Goal: Task Accomplishment & Management: Complete application form

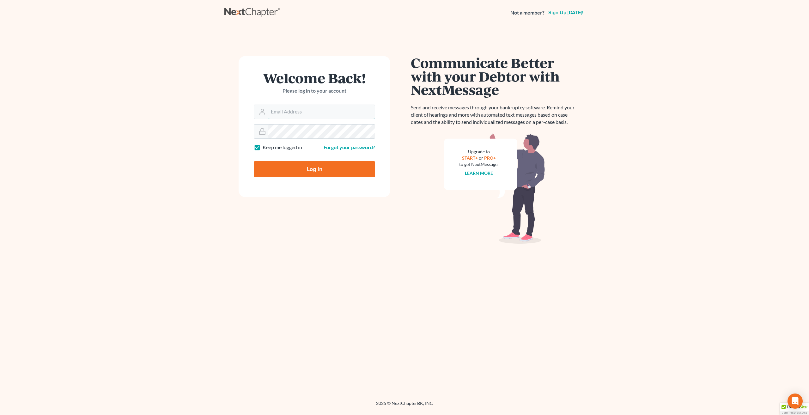
type input "[EMAIL_ADDRESS][DOMAIN_NAME]"
click at [318, 168] on input "Log In" at bounding box center [314, 169] width 121 height 16
type input "Thinking..."
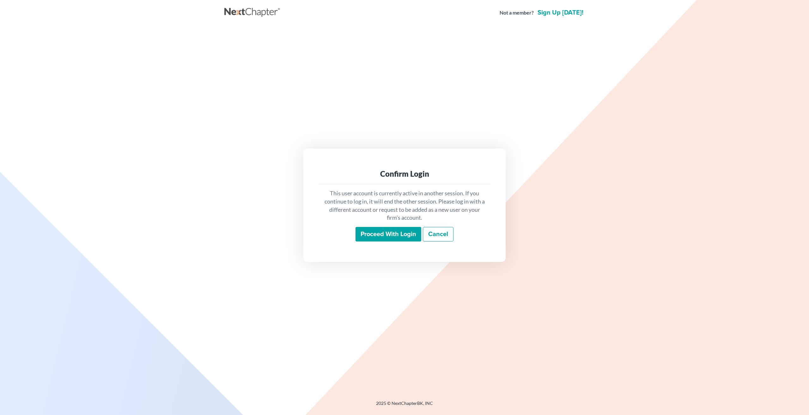
click at [401, 233] on input "Proceed with login" at bounding box center [389, 234] width 66 height 15
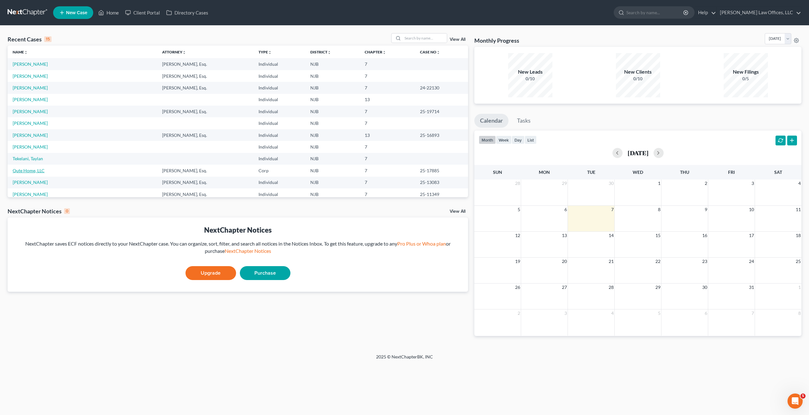
click at [34, 169] on link "Qute Home, LLC" at bounding box center [29, 170] width 32 height 5
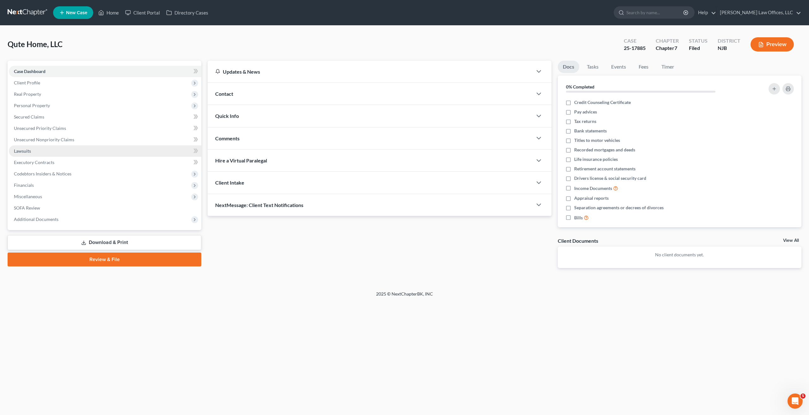
click at [40, 154] on link "Lawsuits" at bounding box center [105, 150] width 193 height 11
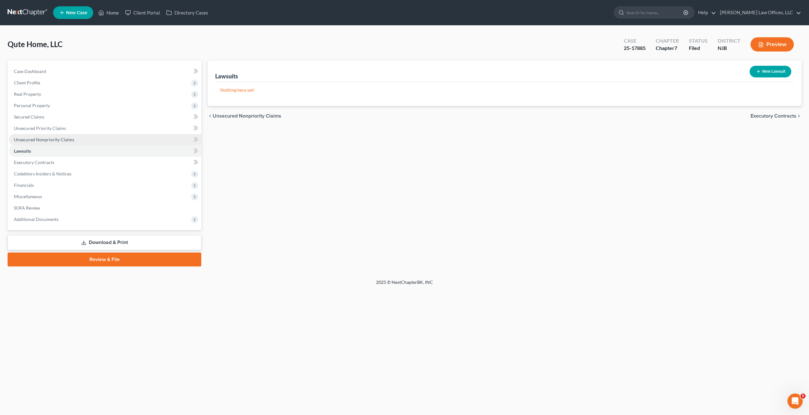
click at [67, 137] on span "Unsecured Nonpriority Claims" at bounding box center [44, 139] width 60 height 5
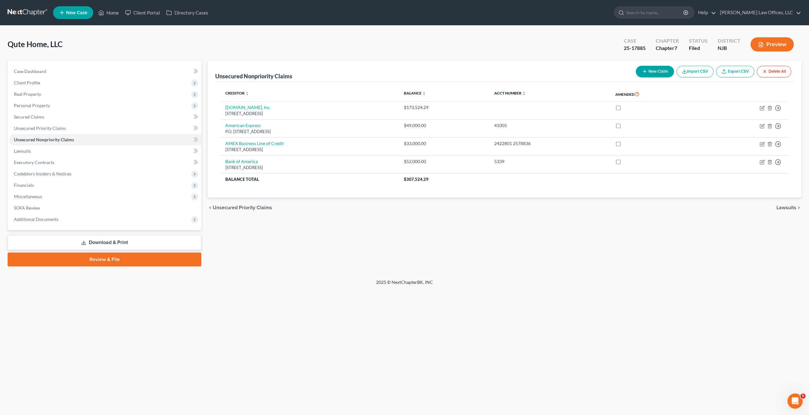
click at [663, 73] on button "New Claim" at bounding box center [655, 72] width 38 height 12
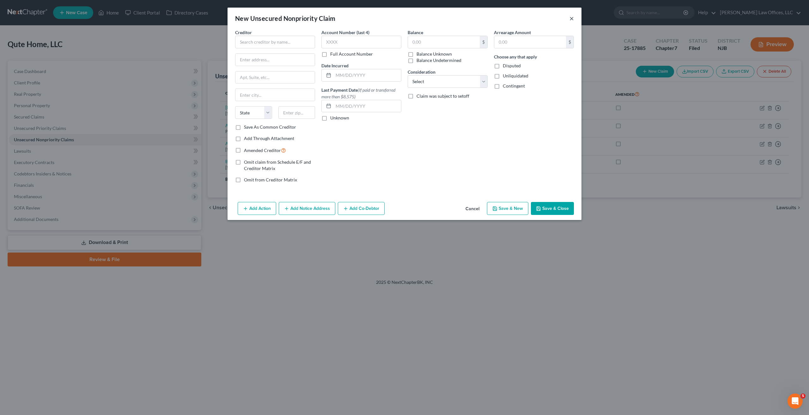
click at [571, 14] on div "New Unsecured Nonpriority Claim ×" at bounding box center [405, 18] width 354 height 21
click at [571, 15] on button "×" at bounding box center [572, 19] width 4 height 8
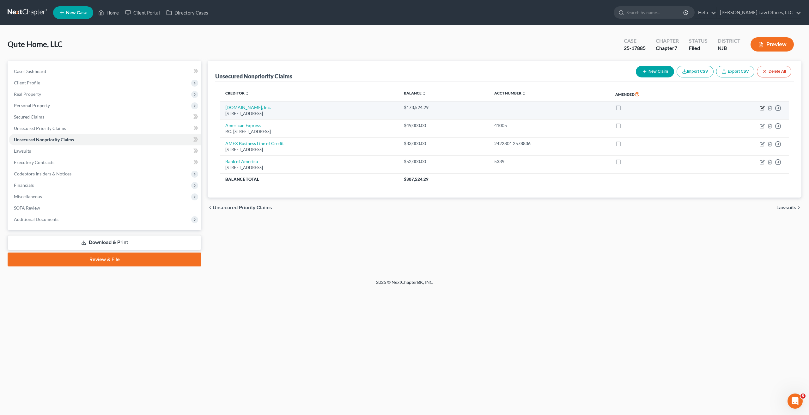
click at [765, 108] on icon "button" at bounding box center [762, 108] width 5 height 5
select select "50"
select select "15"
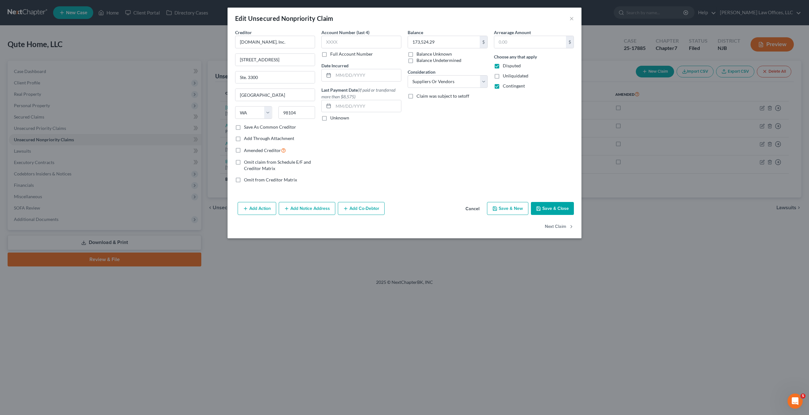
click at [574, 19] on div "Edit Unsecured Nonpriority Claim ×" at bounding box center [405, 18] width 354 height 21
click at [569, 19] on div "Edit Unsecured Nonpriority Claim ×" at bounding box center [405, 18] width 354 height 21
click at [571, 18] on button "×" at bounding box center [572, 19] width 4 height 8
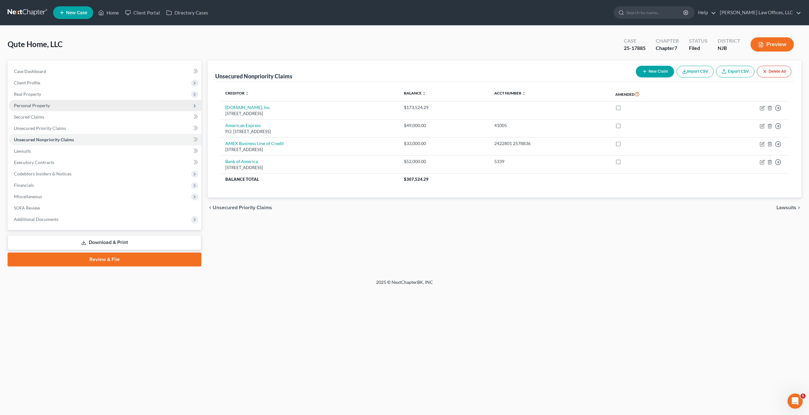
click at [47, 105] on span "Personal Property" at bounding box center [32, 105] width 36 height 5
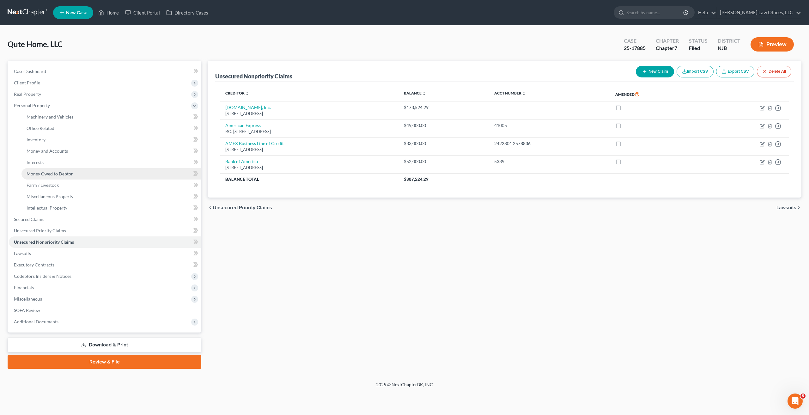
click at [56, 175] on span "Money Owed to Debtor" at bounding box center [50, 173] width 46 height 5
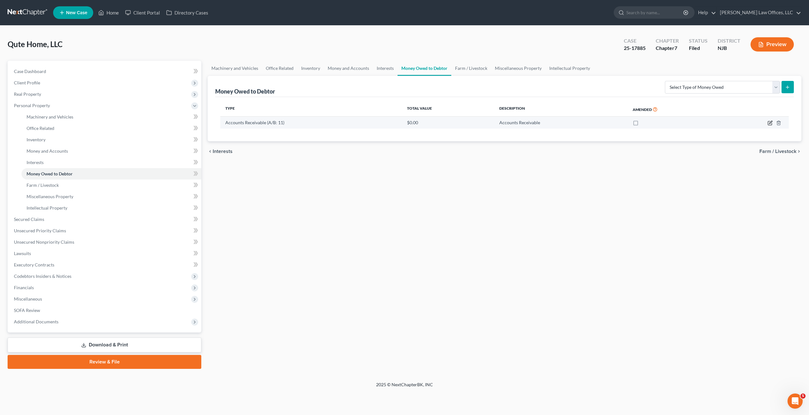
click at [768, 125] on icon "button" at bounding box center [770, 122] width 5 height 5
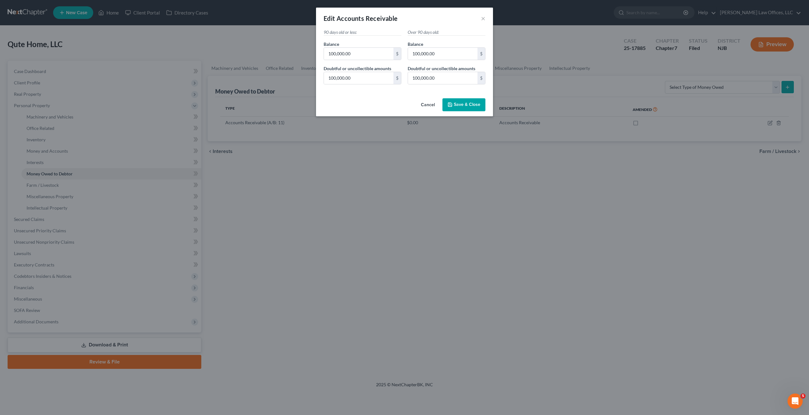
click at [477, 108] on button "Save & Close" at bounding box center [464, 104] width 43 height 13
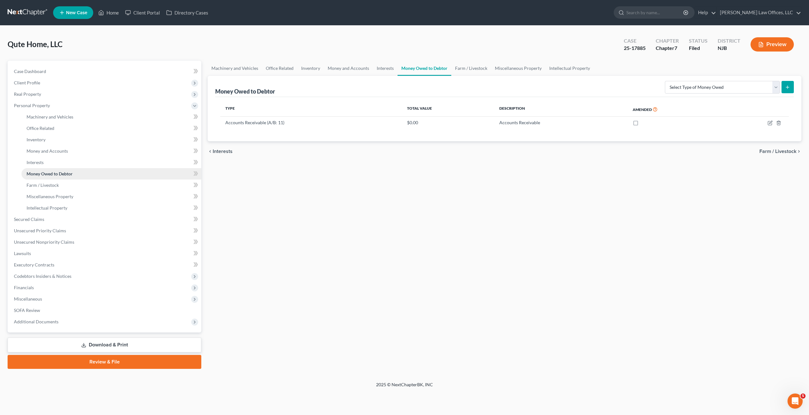
click at [78, 168] on link "Money Owed to Debtor" at bounding box center [111, 173] width 180 height 11
click at [769, 125] on icon "button" at bounding box center [770, 122] width 5 height 5
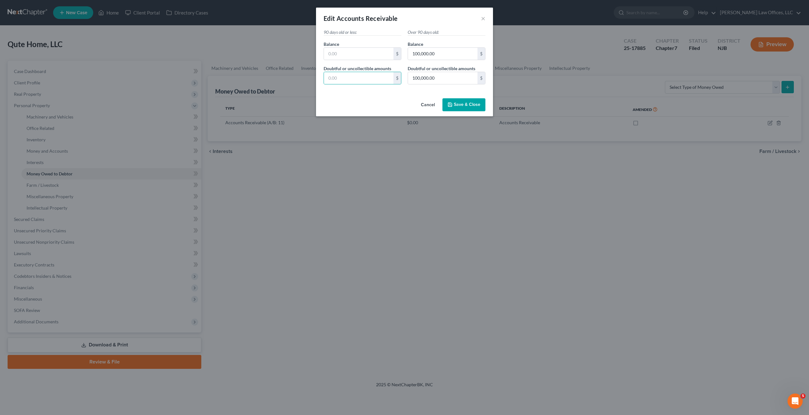
click at [471, 103] on span "Save & Close" at bounding box center [467, 104] width 27 height 5
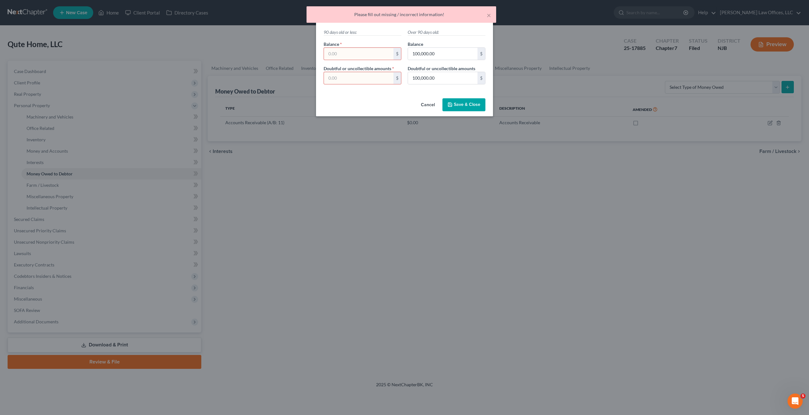
click at [364, 56] on input "text" at bounding box center [359, 54] width 70 height 12
type input "0"
click at [356, 73] on input "text" at bounding box center [359, 78] width 70 height 12
type input "0"
click at [463, 109] on button "Save & Close" at bounding box center [464, 104] width 43 height 13
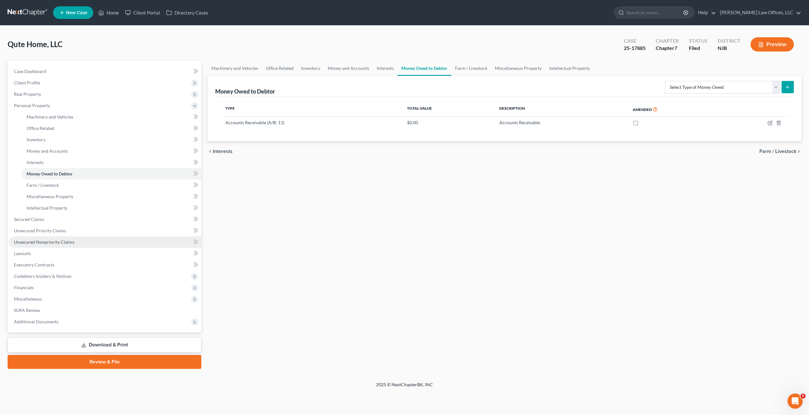
click at [67, 243] on span "Unsecured Nonpriority Claims" at bounding box center [44, 241] width 60 height 5
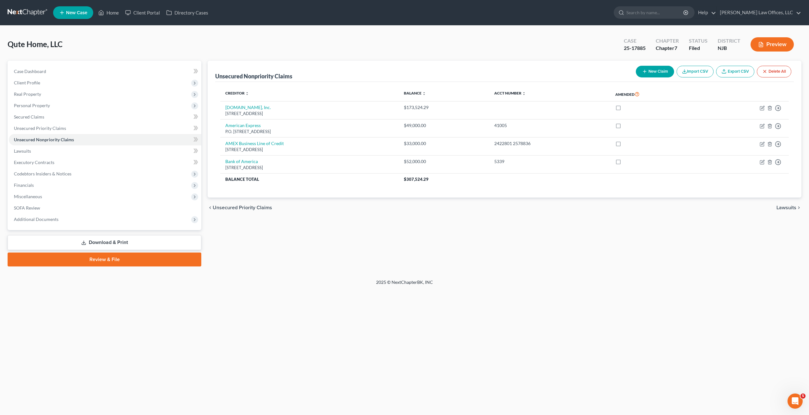
click at [665, 73] on button "New Claim" at bounding box center [655, 72] width 38 height 12
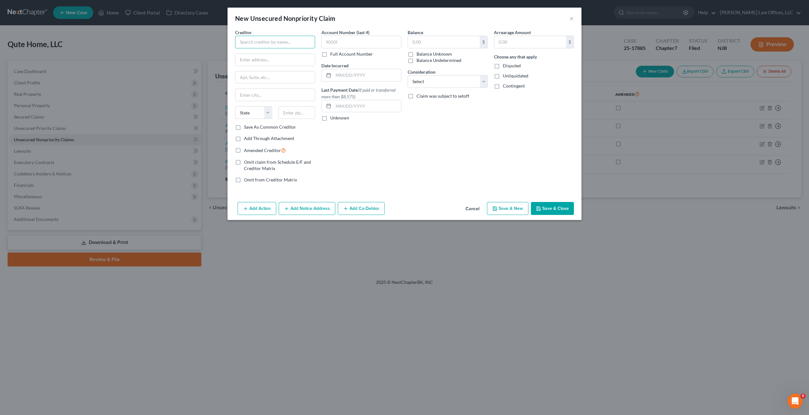
click at [294, 45] on input "text" at bounding box center [275, 42] width 80 height 13
type input "z"
type input "FedEX"
click at [276, 60] on input "text" at bounding box center [274, 60] width 79 height 12
paste input "295 North St"
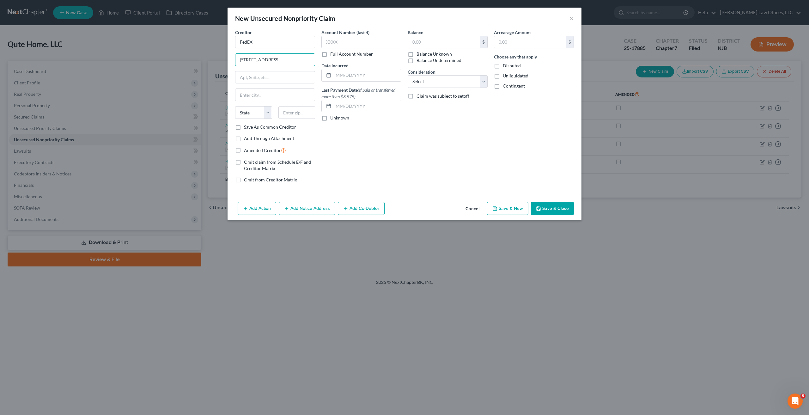
type input "295 North St"
drag, startPoint x: 292, startPoint y: 92, endPoint x: 288, endPoint y: 93, distance: 4.3
click at [293, 88] on div "Creditor * FedEX 295 North St State AL AK AR AZ CA CO CT DE DC FL GA GU HI ID I…" at bounding box center [275, 76] width 80 height 95
type input "Teterboro"
click at [271, 112] on select "State AL AK AR AZ CA CO CT DE DC FL GA GU HI ID IL IN IA KS KY LA ME MD MA MI M…" at bounding box center [253, 112] width 37 height 13
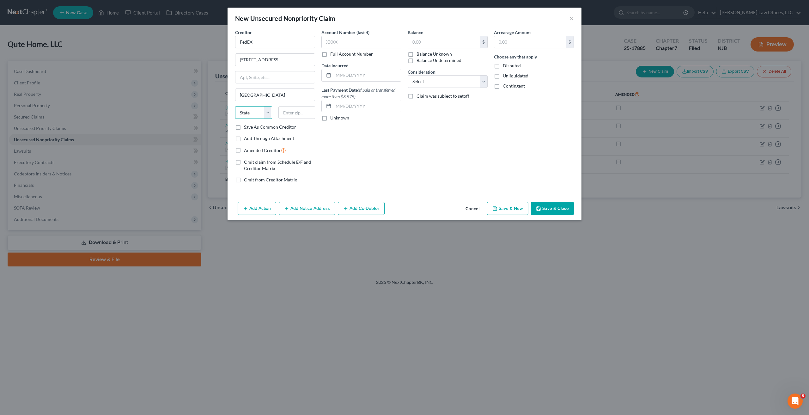
select select "33"
click at [235, 106] on select "State AL AK AR AZ CA CO CT DE DC FL GA GU HI ID IL IN IA KS KY LA ME MD MA MI M…" at bounding box center [253, 112] width 37 height 13
drag, startPoint x: 294, startPoint y: 111, endPoint x: 288, endPoint y: 112, distance: 5.7
click at [290, 112] on input "text" at bounding box center [296, 112] width 37 height 13
type input "07608"
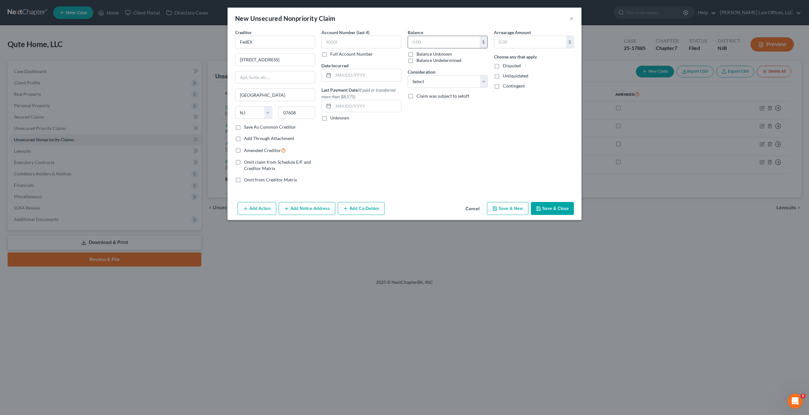
click at [439, 41] on input "text" at bounding box center [444, 42] width 72 height 12
click at [429, 42] on input "text" at bounding box center [444, 42] width 72 height 12
type input "4,500"
click at [456, 77] on select "Select Cable / Satellite Services Collection Agency Credit Card Debt Debt Couns…" at bounding box center [448, 81] width 80 height 13
click at [408, 75] on select "Select Cable / Satellite Services Collection Agency Credit Card Debt Debt Couns…" at bounding box center [448, 81] width 80 height 13
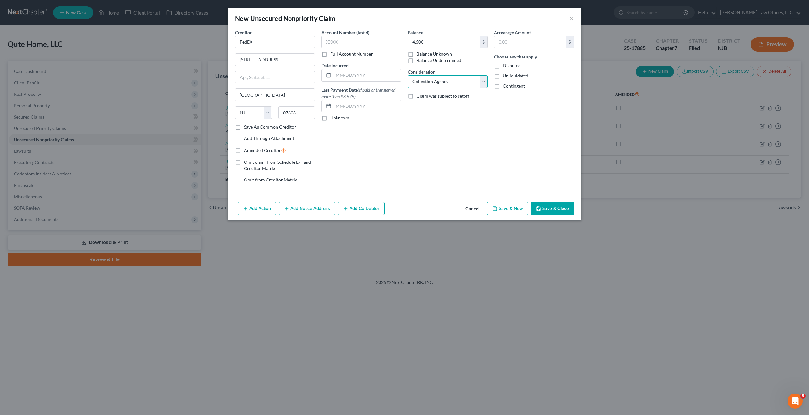
click at [471, 78] on select "Select Cable / Satellite Services Collection Agency Credit Card Debt Debt Couns…" at bounding box center [448, 81] width 80 height 13
select select "7"
click at [408, 75] on select "Select Cable / Satellite Services Collection Agency Credit Card Debt Debt Couns…" at bounding box center [448, 81] width 80 height 13
click at [508, 38] on input "text" at bounding box center [530, 42] width 72 height 12
type input "4,500"
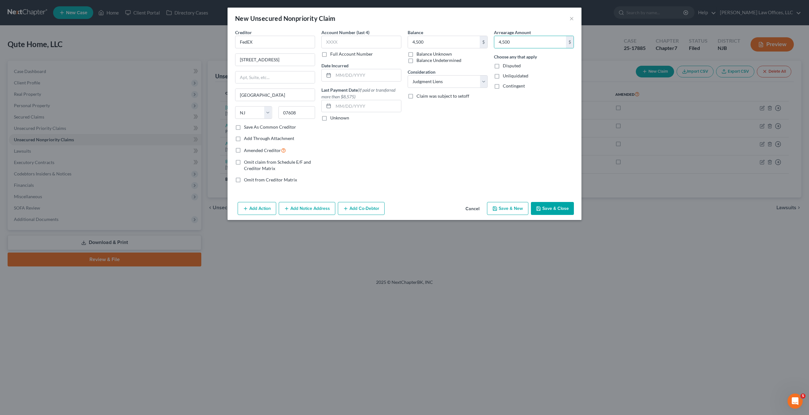
click at [505, 132] on div "Arrearage Amount 4,500 $ Choose any that apply Disputed Unliquidated Contingent" at bounding box center [534, 108] width 86 height 159
click at [554, 210] on button "Save & Close" at bounding box center [552, 208] width 43 height 13
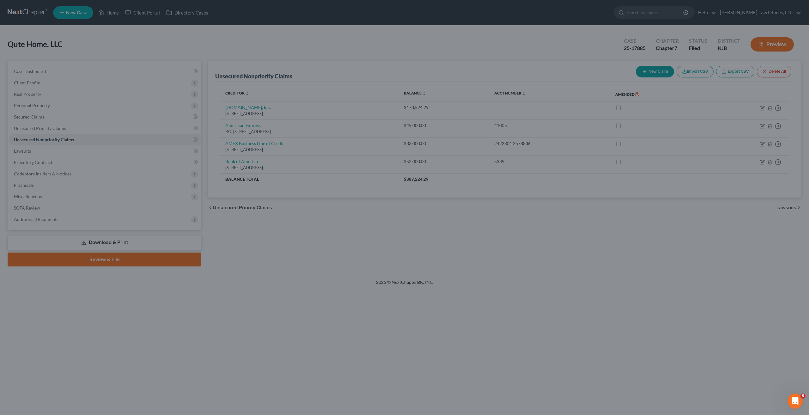
type input "4,500.00"
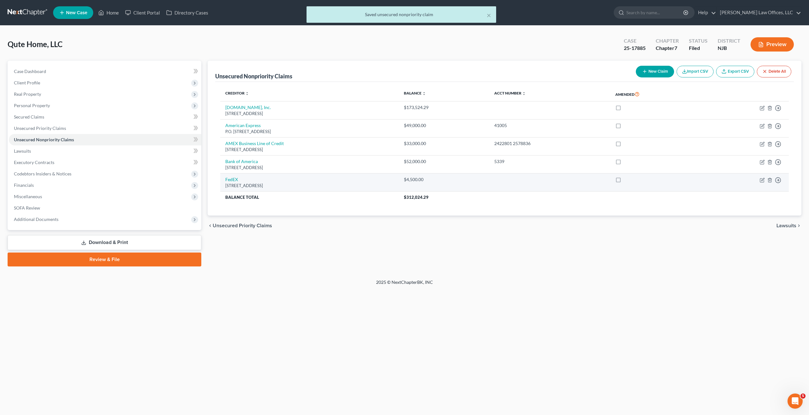
click at [624, 181] on label at bounding box center [624, 181] width 0 height 0
click at [631, 180] on input "checkbox" at bounding box center [629, 178] width 4 height 4
checkbox input "true"
click at [641, 67] on button "New Claim" at bounding box center [655, 72] width 38 height 12
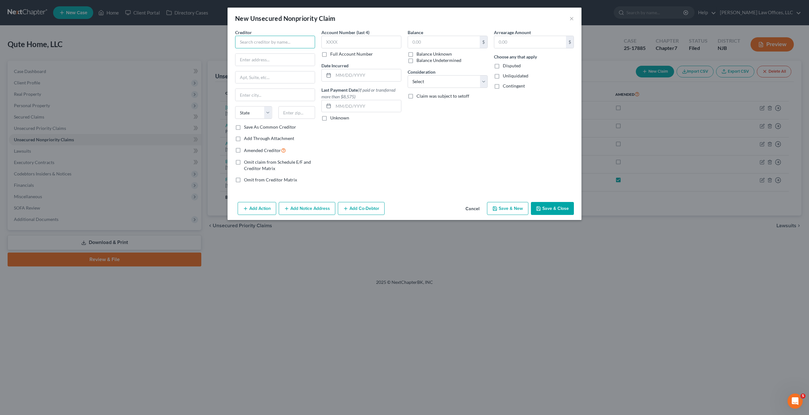
click at [286, 43] on input "text" at bounding box center [275, 42] width 80 height 13
type input "Sellers Funding International Portfolio, Ltd."
click at [277, 58] on input "text" at bounding box center [274, 60] width 79 height 12
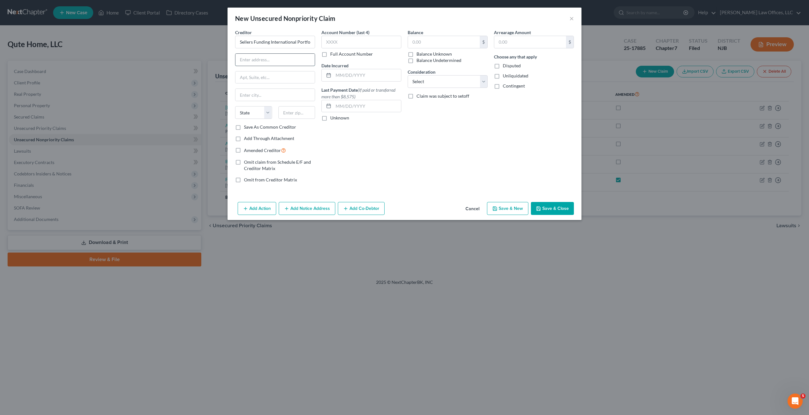
click at [281, 58] on input "text" at bounding box center [274, 60] width 79 height 12
paste input "450 Lexington Ave 4th Floor New York, NY"
drag, startPoint x: 302, startPoint y: 60, endPoint x: 284, endPoint y: 60, distance: 18.0
click at [284, 60] on input "450 Lexington Ave 4th Floor New York, NY" at bounding box center [274, 60] width 79 height 12
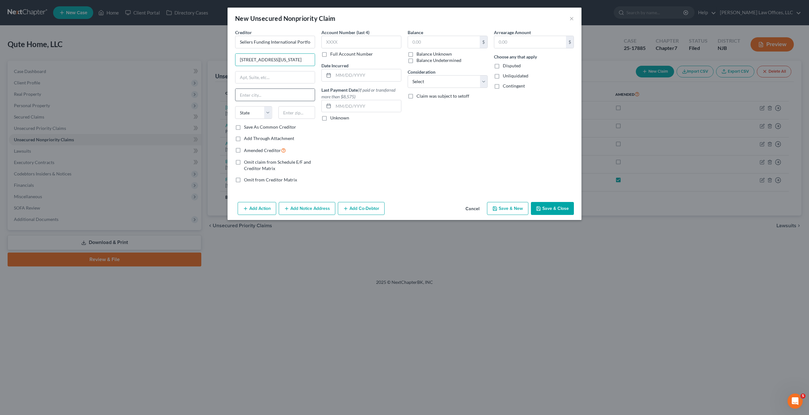
type input "450 Lexington Ave 4th Floor New York, NY"
click at [272, 99] on input "text" at bounding box center [274, 95] width 79 height 12
paste input "New York"
type input "New York"
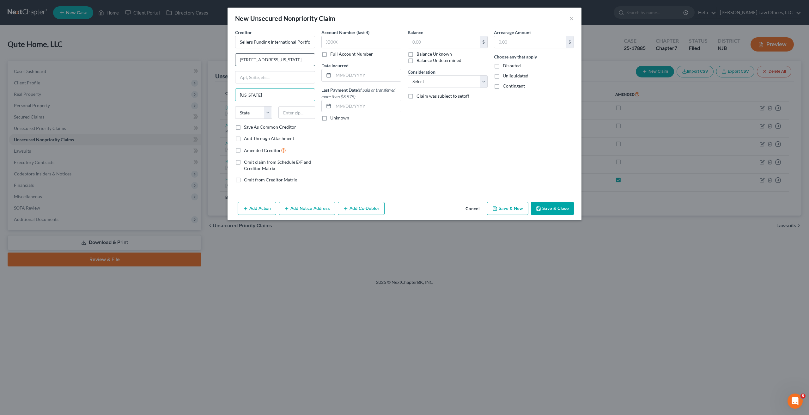
click at [311, 61] on input "450 Lexington Ave 4th Floor New York, NY" at bounding box center [274, 60] width 79 height 12
click at [311, 60] on input "450 Lexington Ave 4th Floor New York, NY" at bounding box center [274, 60] width 79 height 12
drag, startPoint x: 297, startPoint y: 59, endPoint x: 278, endPoint y: 61, distance: 19.3
click at [278, 61] on input "450 Lexington Ave 4th Floor" at bounding box center [274, 60] width 79 height 12
type input "450 Lexington Ave 4th Floor"
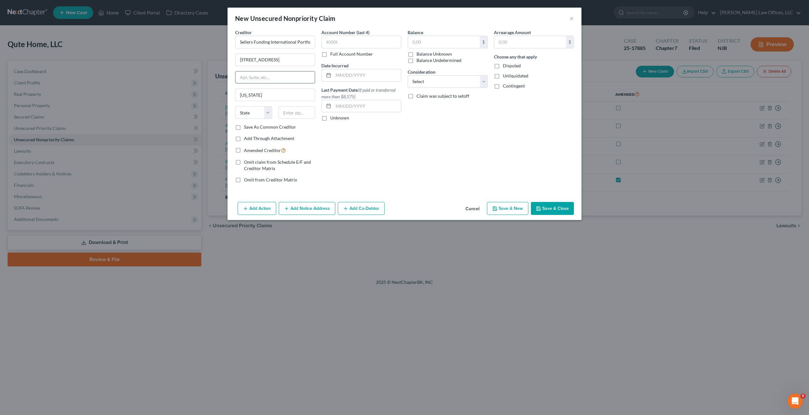
click at [271, 73] on input "text" at bounding box center [274, 77] width 79 height 12
paste input "4th Floor"
type input "4th Floor"
click at [297, 59] on input "450 Lexington Ave 4th Floor" at bounding box center [274, 60] width 79 height 12
type input "450 Lexington Ave"
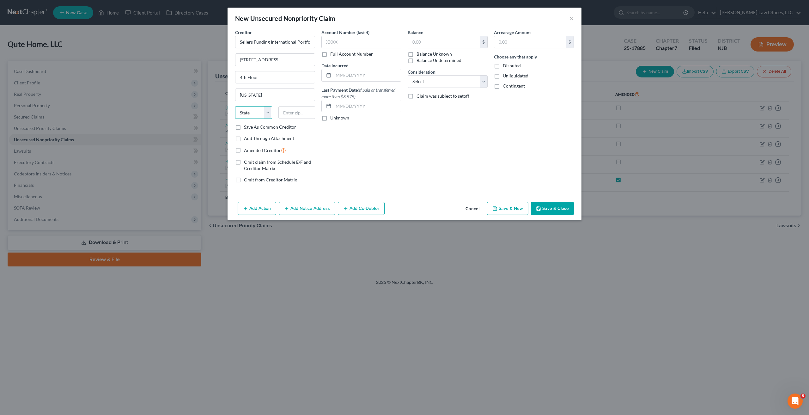
click at [270, 111] on select "State AL AK AR AZ CA CO CT DE DC FL GA GU HI ID IL IN IA KS KY LA ME MD MA MI M…" at bounding box center [253, 112] width 37 height 13
select select "35"
click at [235, 106] on select "State AL AK AR AZ CA CO CT DE DC FL GA GU HI ID IL IN IA KS KY LA ME MD MA MI M…" at bounding box center [253, 112] width 37 height 13
click at [376, 106] on input "text" at bounding box center [367, 106] width 68 height 12
click at [292, 114] on input "text" at bounding box center [296, 112] width 37 height 13
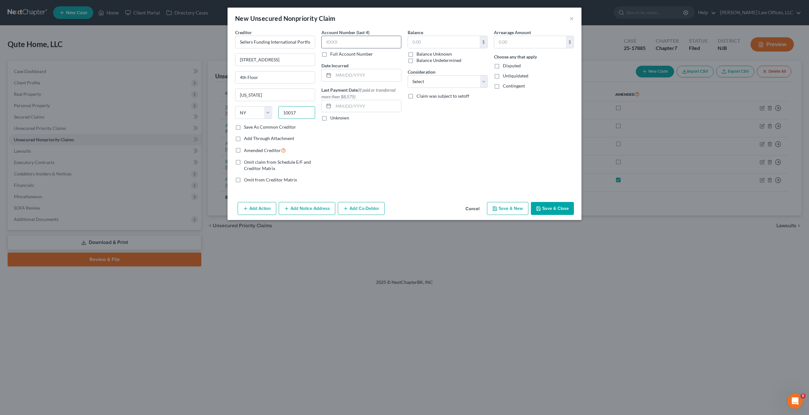
type input "10017"
click at [381, 40] on input "text" at bounding box center [361, 42] width 80 height 13
click at [435, 44] on input "text" at bounding box center [444, 42] width 72 height 12
type input "1"
type input "181,766.46"
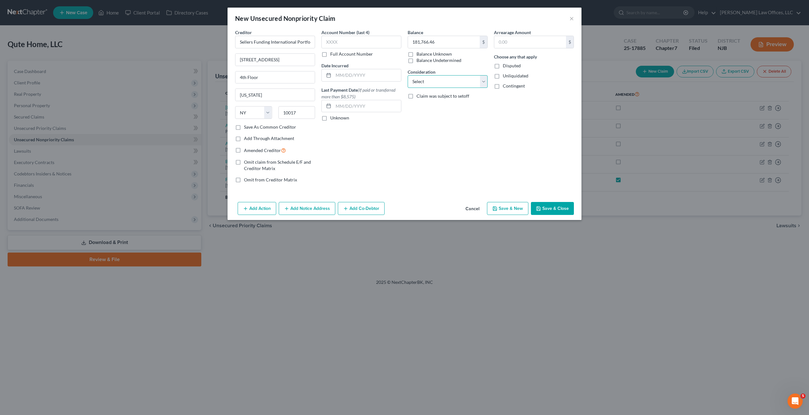
click at [462, 81] on select "Select Cable / Satellite Services Collection Agency Credit Card Debt Debt Couns…" at bounding box center [448, 81] width 80 height 13
select select "7"
click at [408, 75] on select "Select Cable / Satellite Services Collection Agency Credit Card Debt Debt Couns…" at bounding box center [448, 81] width 80 height 13
click at [377, 49] on div "Account Number (last 4) Full Account Number" at bounding box center [361, 43] width 80 height 28
click at [374, 43] on input "text" at bounding box center [361, 42] width 80 height 13
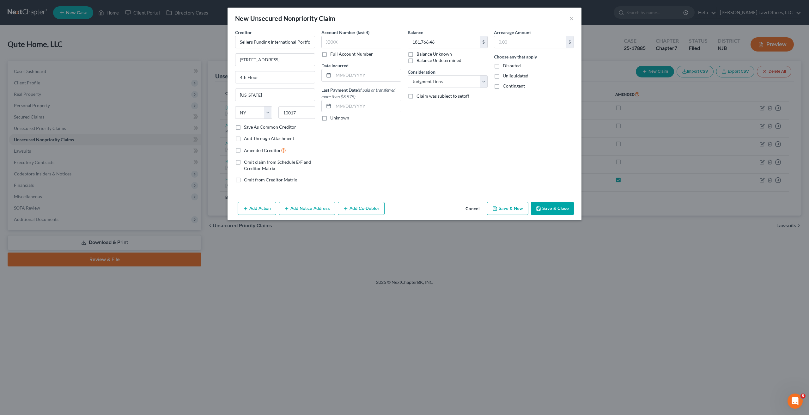
click at [330, 56] on label "Full Account Number" at bounding box center [351, 54] width 43 height 6
click at [333, 55] on input "Full Account Number" at bounding box center [335, 53] width 4 height 4
click at [342, 43] on input "text" at bounding box center [361, 42] width 80 height 13
type input "810343/2025"
drag, startPoint x: 431, startPoint y: 127, endPoint x: 427, endPoint y: 127, distance: 4.2
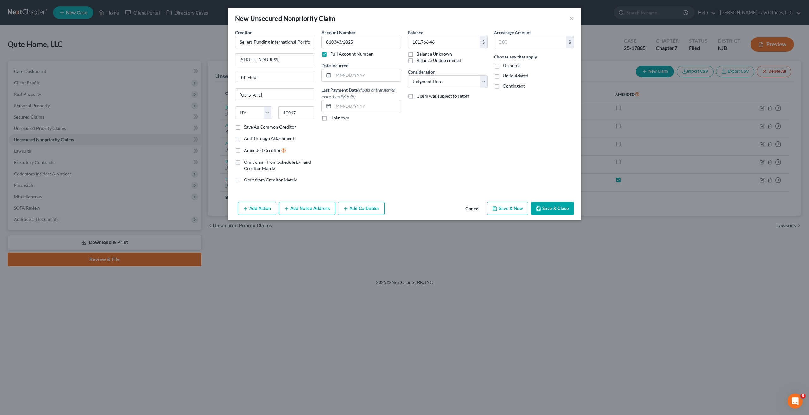
click at [429, 127] on div "Balance 181,766.46 $ Balance Unknown Balance Undetermined 181,766.46 $ Balance …" at bounding box center [448, 108] width 86 height 159
click at [535, 204] on button "Save & Close" at bounding box center [552, 208] width 43 height 13
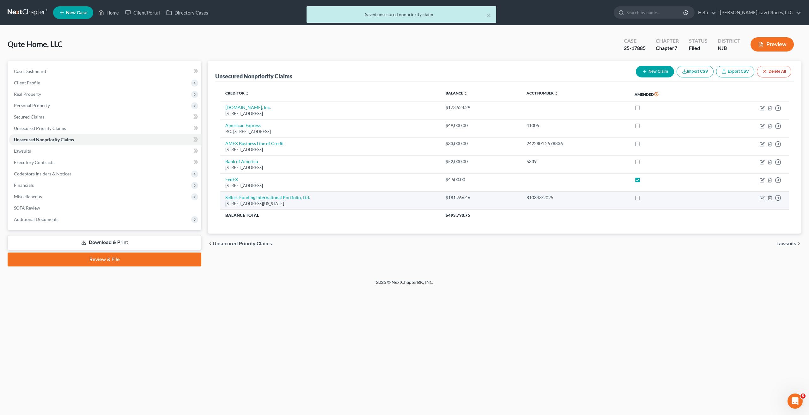
click at [644, 199] on label at bounding box center [644, 199] width 0 height 0
click at [646, 198] on input "checkbox" at bounding box center [648, 196] width 4 height 4
checkbox input "true"
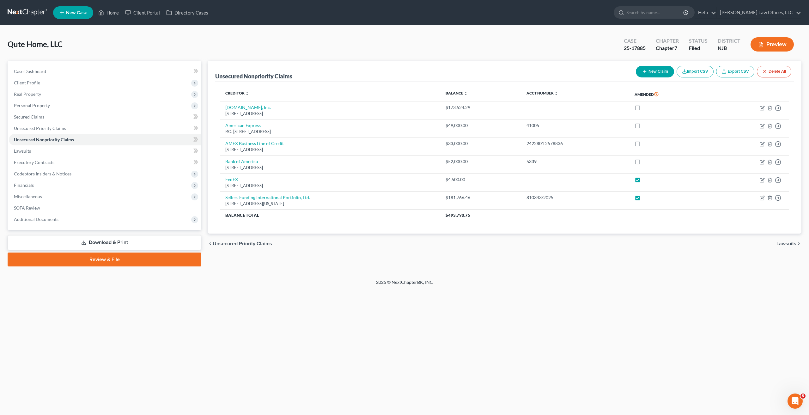
click at [663, 70] on button "New Claim" at bounding box center [655, 72] width 38 height 12
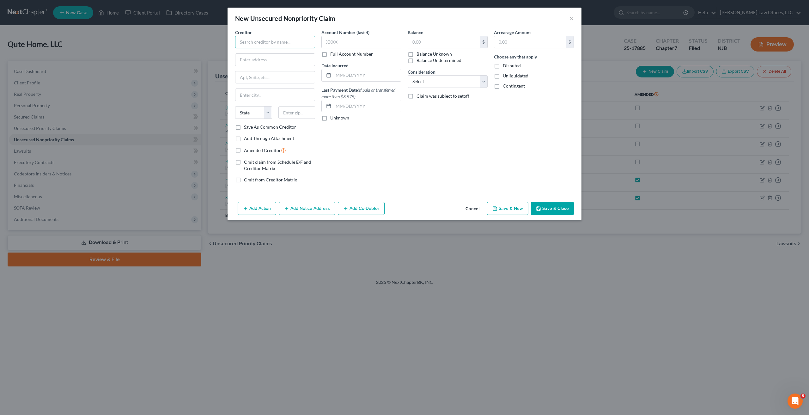
click at [285, 42] on input "text" at bounding box center [275, 42] width 80 height 13
type input "Ottomanson, Inc."
click at [281, 62] on input "text" at bounding box center [274, 60] width 79 height 12
paste input "301 Island Rd, Mahwah"
drag, startPoint x: 297, startPoint y: 58, endPoint x: 268, endPoint y: 59, distance: 29.1
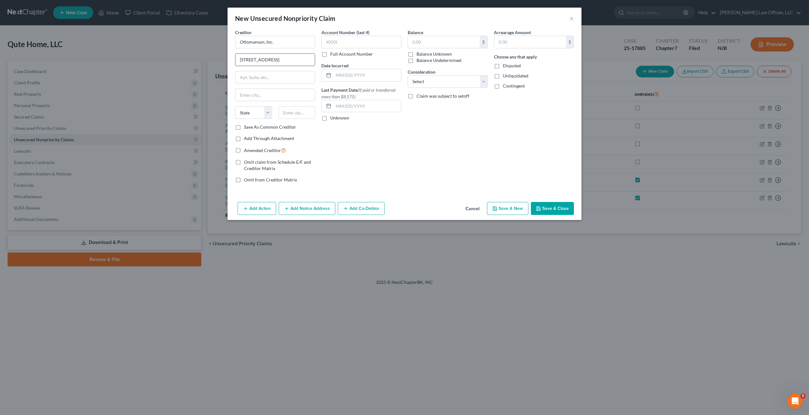
click at [268, 60] on input "301 Island Rd, Mahwah" at bounding box center [274, 60] width 79 height 12
type input "301 Island Rd"
click at [270, 98] on input "text" at bounding box center [274, 95] width 79 height 12
paste input "Mahwah"
type input "Mahwah"
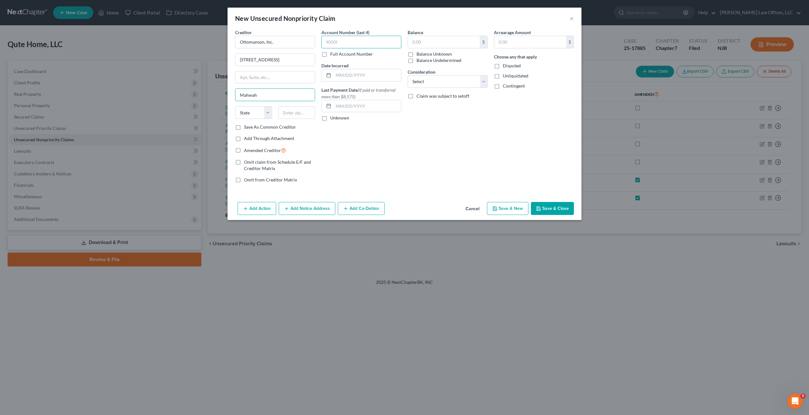
click at [379, 44] on input "text" at bounding box center [361, 42] width 80 height 13
click at [300, 105] on div "Creditor * Ottomanson, Inc. 301 Island Rd Mahwah State AL AK AR AZ CA CO CT DE …" at bounding box center [275, 76] width 80 height 95
click at [299, 112] on input "text" at bounding box center [296, 112] width 37 height 13
type input "07430"
click at [261, 107] on select "State AL AK AR AZ CA CO CT DE DC FL GA GU HI ID IL IN IA KS KY LA ME MD MA MI M…" at bounding box center [253, 112] width 37 height 13
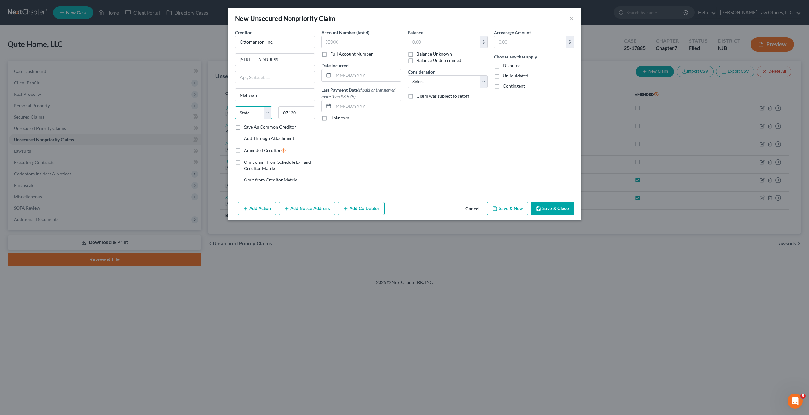
select select "33"
click at [235, 106] on select "State AL AK AR AZ CA CO CT DE DC FL GA GU HI ID IL IN IA KS KY LA ME MD MA MI M…" at bounding box center [253, 112] width 37 height 13
click at [456, 43] on input "text" at bounding box center [444, 42] width 72 height 12
type input "120,000"
drag, startPoint x: 388, startPoint y: 44, endPoint x: 312, endPoint y: 40, distance: 76.6
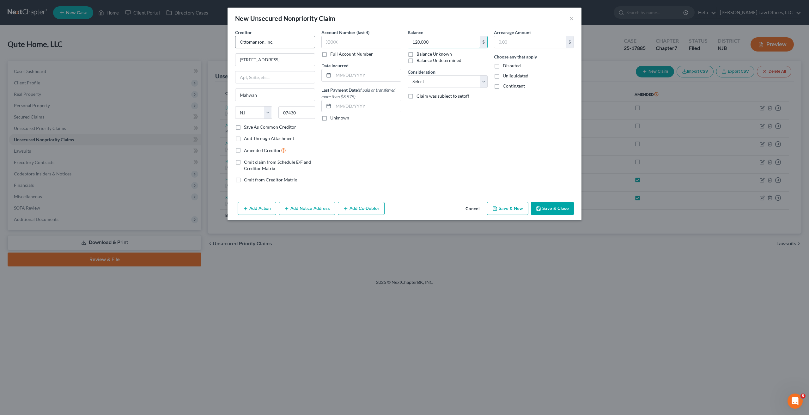
click at [313, 40] on div "Creditor * Ottomanson, Inc. 301 Island Rd Mahwah State AL AK AR AZ CA CO CT DE …" at bounding box center [404, 108] width 345 height 159
click at [417, 53] on label "Balance Unknown" at bounding box center [434, 54] width 35 height 6
click at [419, 53] on input "Balance Unknown" at bounding box center [421, 53] width 4 height 4
checkbox input "true"
type input "0.00"
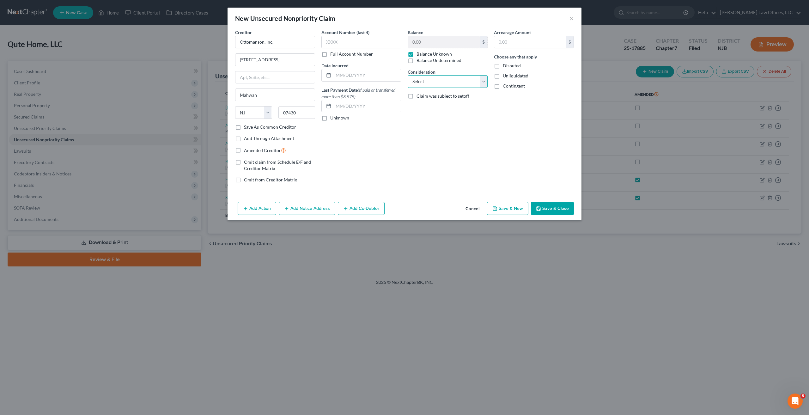
click at [437, 80] on select "Select Cable / Satellite Services Collection Agency Credit Card Debt Debt Couns…" at bounding box center [448, 81] width 80 height 13
select select "7"
click at [408, 75] on select "Select Cable / Satellite Services Collection Agency Credit Card Debt Debt Couns…" at bounding box center [448, 81] width 80 height 13
click at [555, 211] on button "Save & Close" at bounding box center [552, 208] width 43 height 13
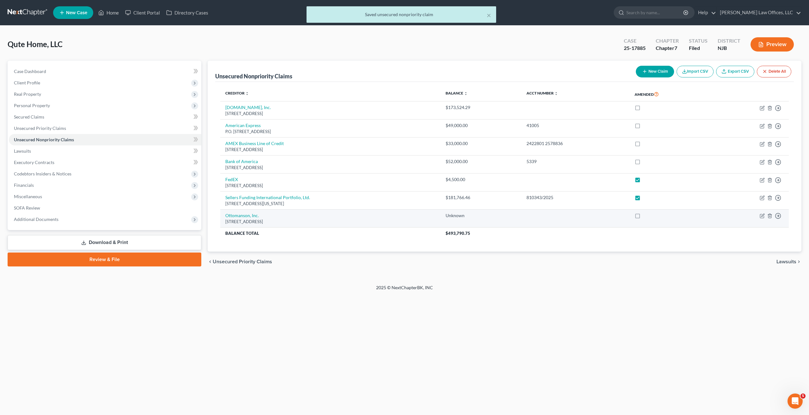
click at [644, 217] on label at bounding box center [644, 217] width 0 height 0
click at [646, 217] on input "checkbox" at bounding box center [648, 214] width 4 height 4
checkbox input "true"
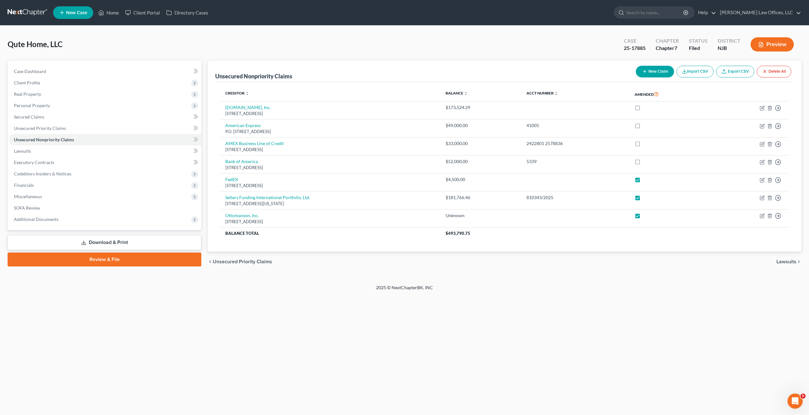
click at [669, 69] on button "New Claim" at bounding box center [655, 72] width 38 height 12
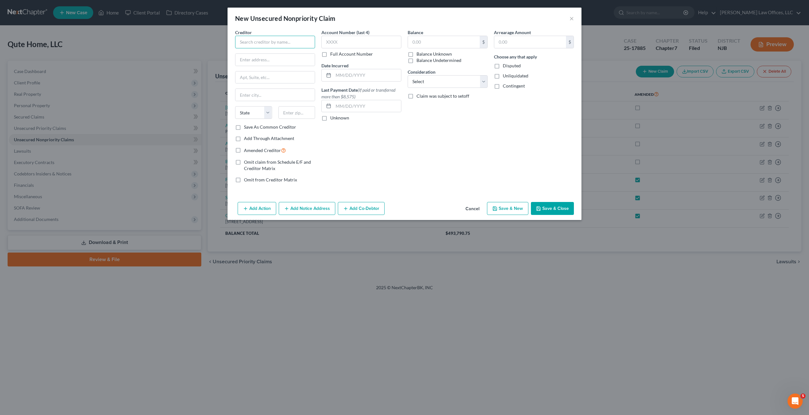
click at [272, 40] on input "text" at bounding box center [275, 42] width 80 height 13
type input "Uncapped Funding"
click at [417, 54] on label "Balance Unknown" at bounding box center [434, 54] width 35 height 6
click at [419, 54] on input "Balance Unknown" at bounding box center [421, 53] width 4 height 4
checkbox input "true"
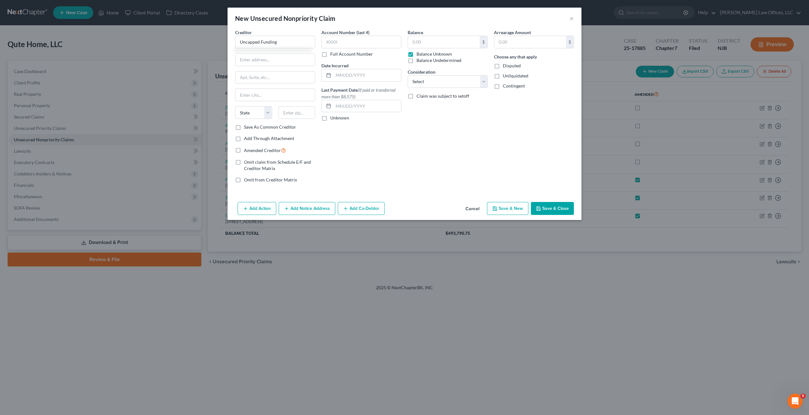
type input "0.00"
type input "Uncapped Funding"
click at [417, 54] on label "Balance Unknown" at bounding box center [434, 54] width 35 height 6
click at [419, 54] on input "Balance Unknown" at bounding box center [421, 53] width 4 height 4
click at [417, 54] on label "Balance Unknown" at bounding box center [434, 54] width 35 height 6
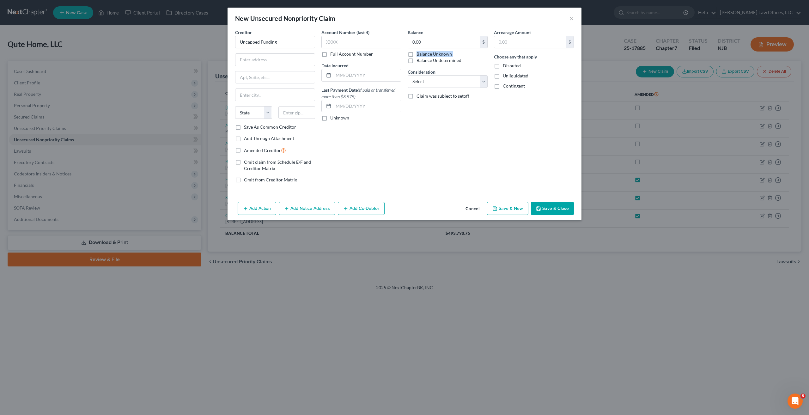
click at [419, 54] on input "Balance Unknown" at bounding box center [421, 53] width 4 height 4
checkbox input "true"
click at [279, 64] on input "text" at bounding box center [274, 60] width 79 height 12
paste input "International House, 24 Holborn Viaduct"
type input "I"
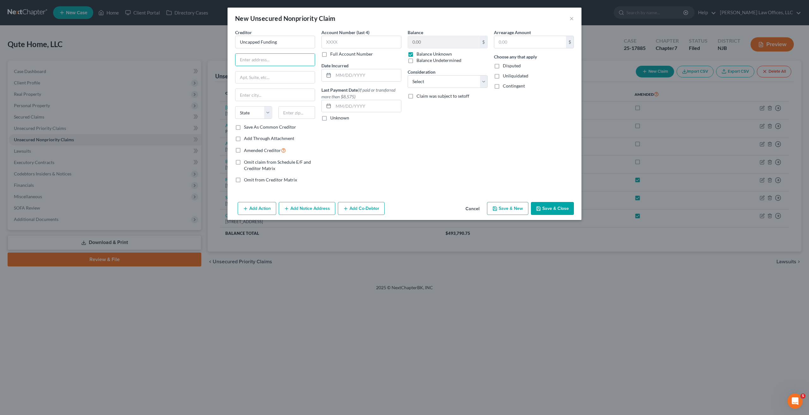
click at [556, 206] on button "Save & Close" at bounding box center [552, 208] width 43 height 13
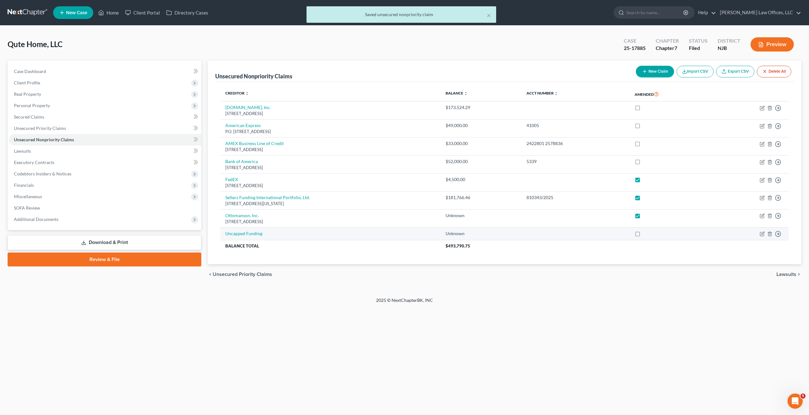
click at [644, 235] on label at bounding box center [644, 235] width 0 height 0
click at [646, 234] on input "checkbox" at bounding box center [648, 232] width 4 height 4
checkbox input "true"
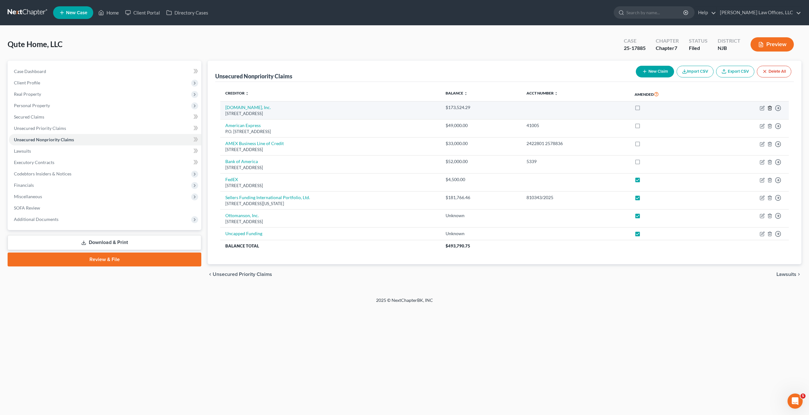
click at [768, 109] on icon "button" at bounding box center [769, 108] width 3 height 4
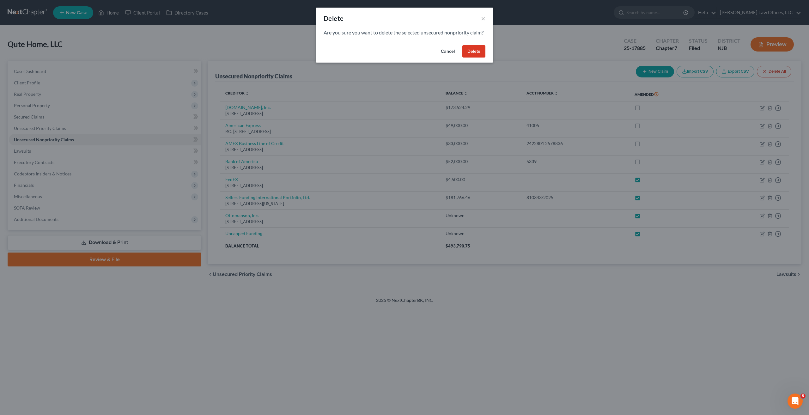
click at [480, 58] on button "Delete" at bounding box center [473, 51] width 23 height 13
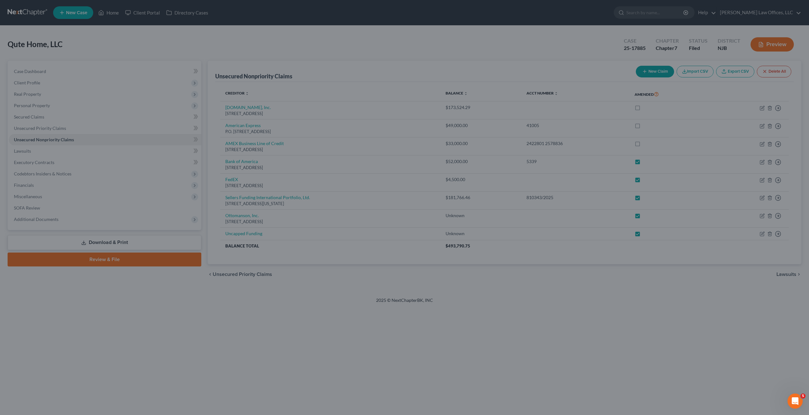
checkbox input "true"
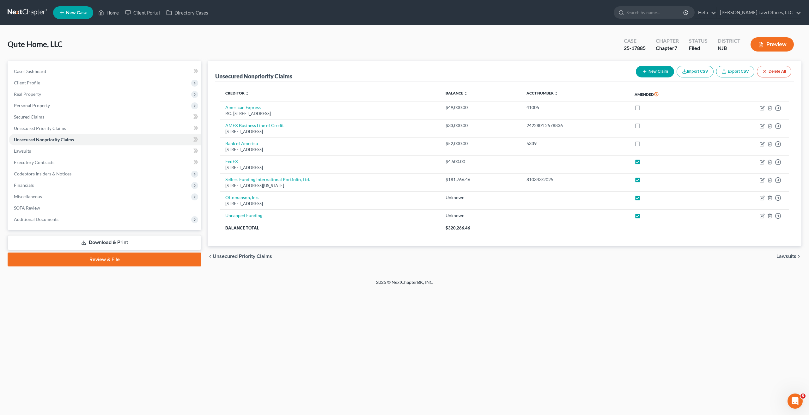
click at [160, 257] on link "Review & File" at bounding box center [105, 260] width 194 height 14
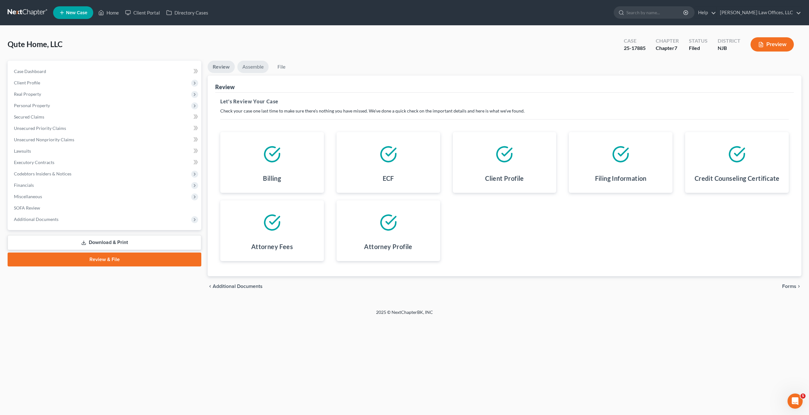
click at [255, 63] on link "Assemble" at bounding box center [252, 67] width 31 height 12
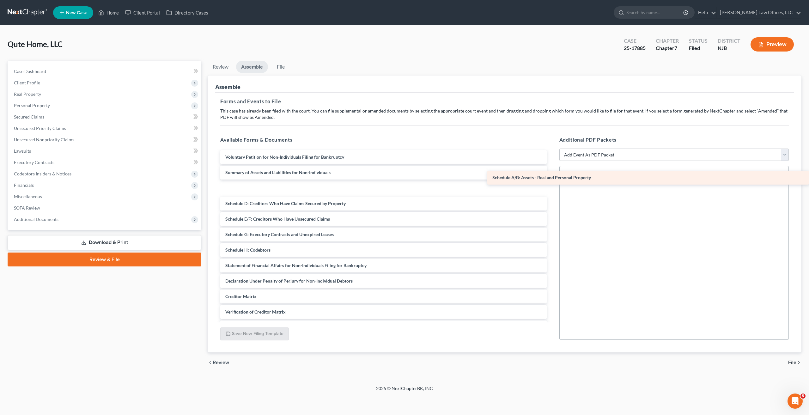
drag, startPoint x: 311, startPoint y: 188, endPoint x: 643, endPoint y: 177, distance: 332.1
click at [552, 177] on div "Schedule A/B: Assets - Real and Personal Property Voluntary Petition for Non-In…" at bounding box center [383, 250] width 337 height 200
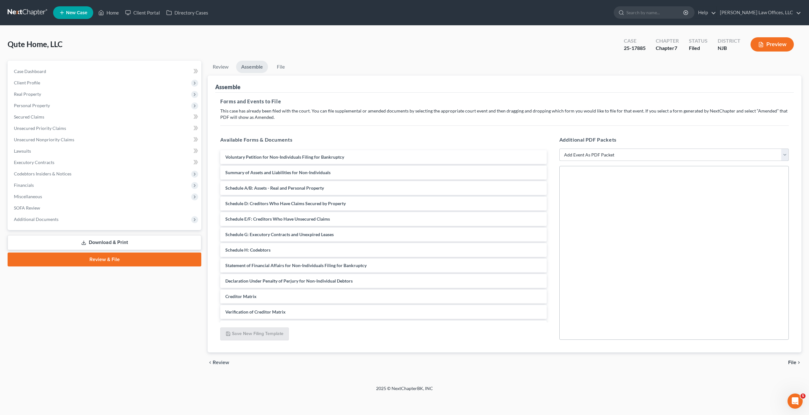
click at [622, 150] on select "Add Event As PDF Packet Amended Attorney Compensation Statement Amended List of…" at bounding box center [674, 155] width 229 height 13
select select "2"
click at [560, 149] on select "Add Event As PDF Packet Amended Attorney Compensation Statement Amended List of…" at bounding box center [674, 155] width 229 height 13
select select
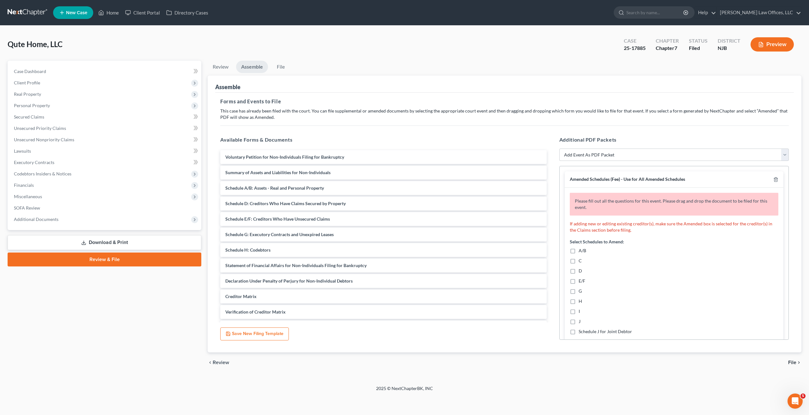
click at [579, 252] on label "A/B" at bounding box center [583, 251] width 8 height 6
click at [581, 252] on input "A/B" at bounding box center [583, 250] width 4 height 4
checkbox input "true"
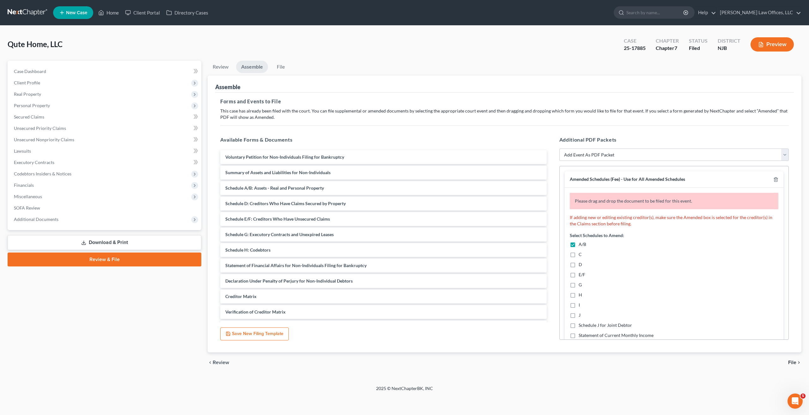
click at [579, 275] on label "E/F" at bounding box center [582, 275] width 7 height 6
click at [581, 275] on input "E/F" at bounding box center [583, 274] width 4 height 4
checkbox input "true"
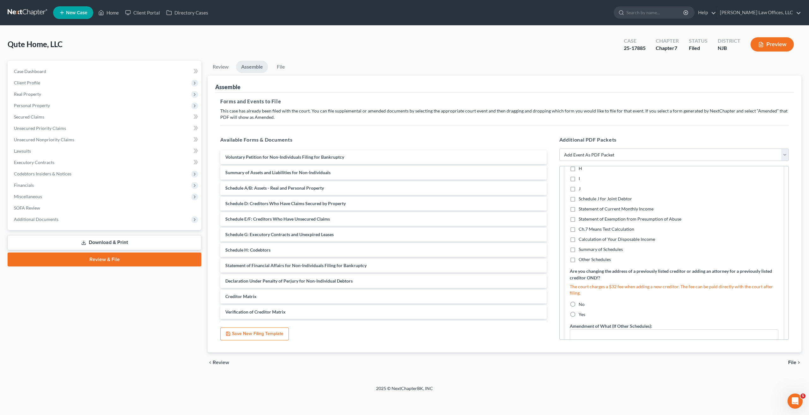
scroll to position [158, 0]
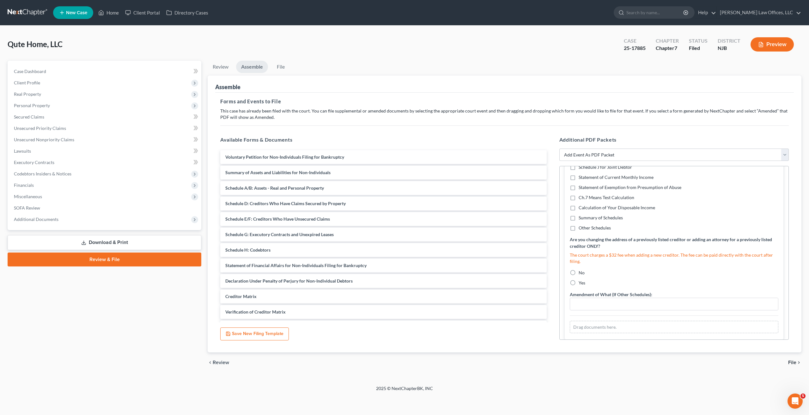
click at [579, 282] on label "Yes" at bounding box center [582, 283] width 7 height 6
click at [581, 282] on input "Yes" at bounding box center [583, 282] width 4 height 4
radio input "true"
click at [643, 300] on input "text" at bounding box center [674, 304] width 208 height 12
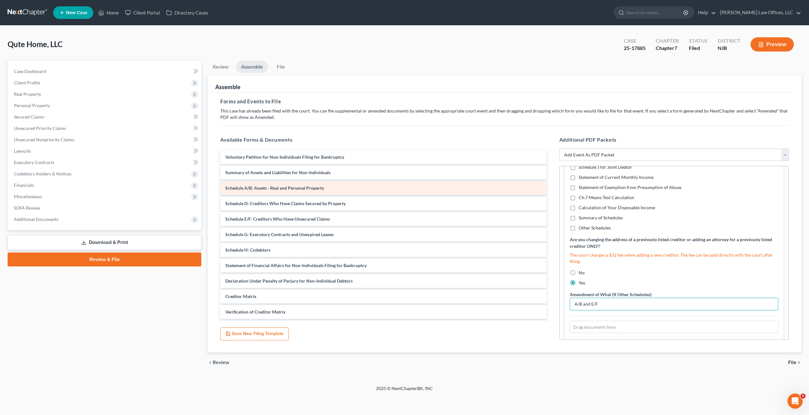
type input "A/B and E/F"
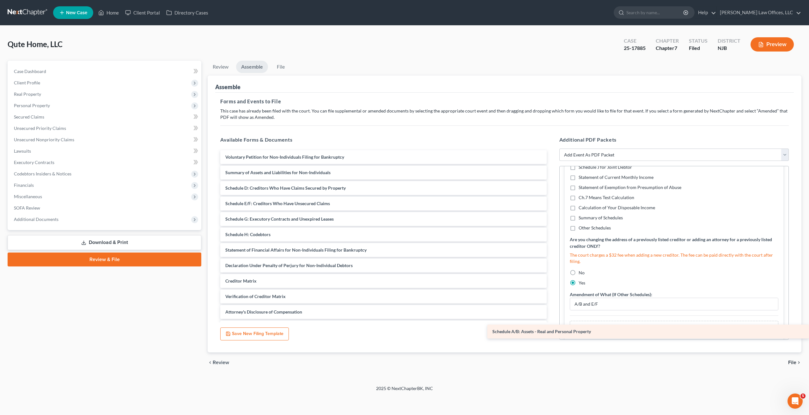
drag, startPoint x: 337, startPoint y: 190, endPoint x: 664, endPoint y: 333, distance: 357.0
click at [552, 333] on div "Schedule A/B: Assets - Real and Personal Property Voluntary Petition for Non-In…" at bounding box center [383, 242] width 337 height 184
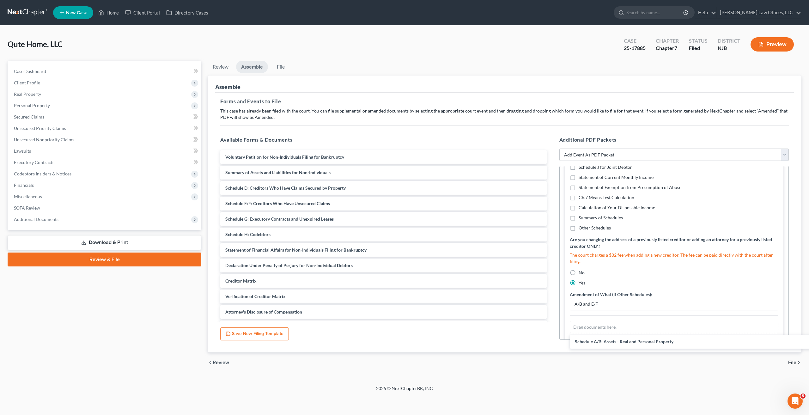
scroll to position [137, 0]
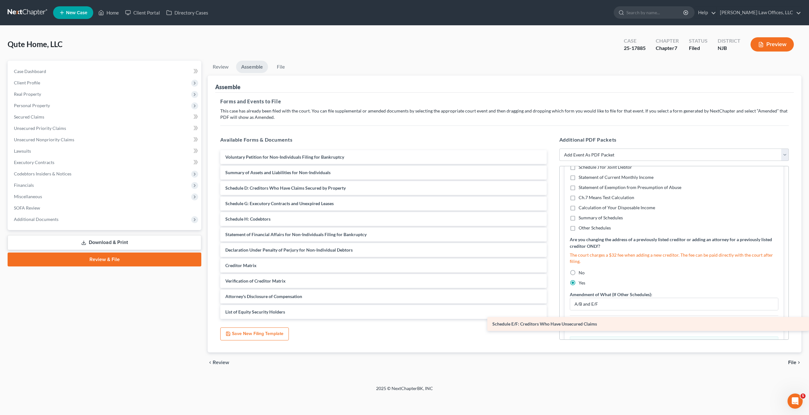
drag, startPoint x: 281, startPoint y: 207, endPoint x: 682, endPoint y: 328, distance: 417.9
click at [552, 319] on div "Schedule E/F: Creditors Who Have Unsecured Claims Voluntary Petition for Non-In…" at bounding box center [383, 234] width 337 height 169
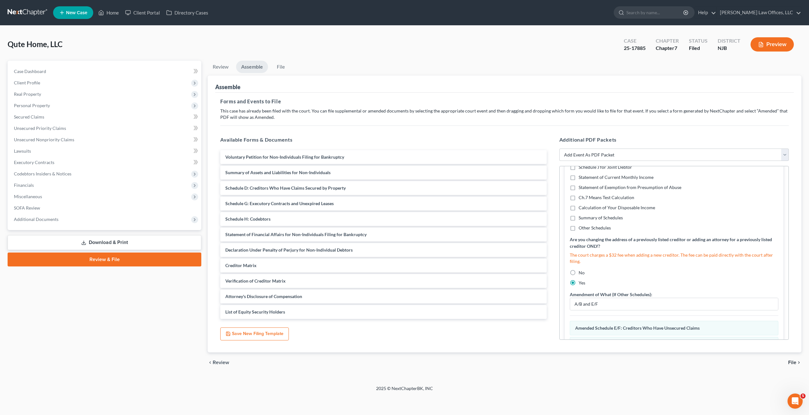
click at [798, 365] on icon "chevron_right" at bounding box center [799, 362] width 5 height 5
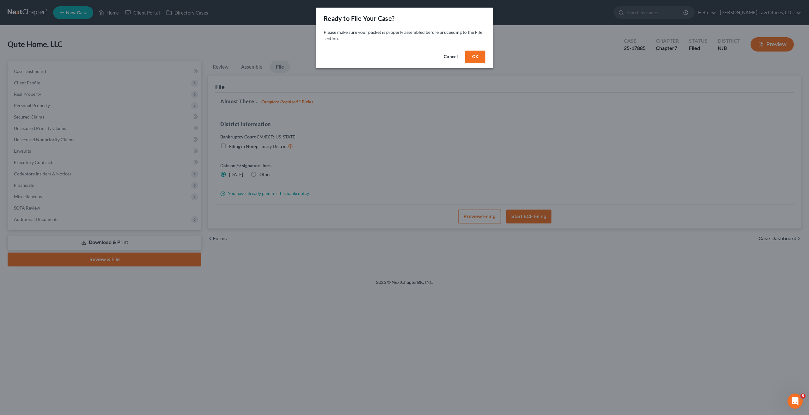
click at [469, 52] on button "OK" at bounding box center [475, 57] width 20 height 13
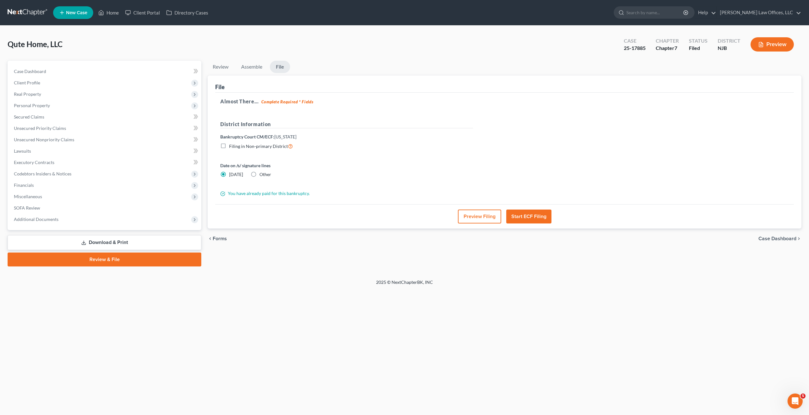
click at [533, 218] on button "Start ECF Filing" at bounding box center [528, 217] width 45 height 14
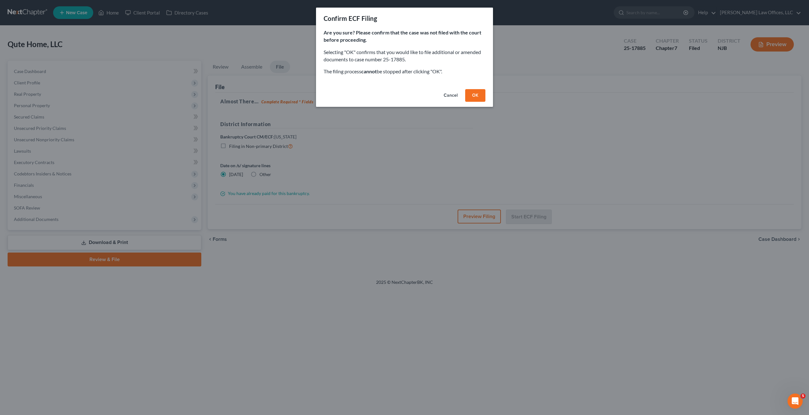
click at [470, 92] on button "OK" at bounding box center [475, 95] width 20 height 13
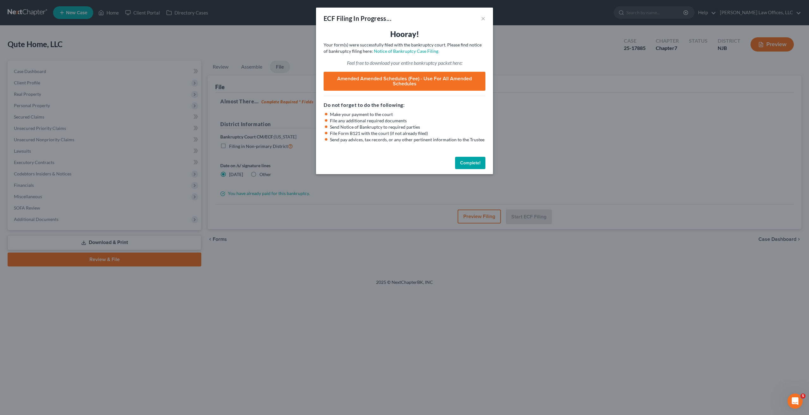
click at [461, 163] on button "Complete!" at bounding box center [470, 163] width 30 height 13
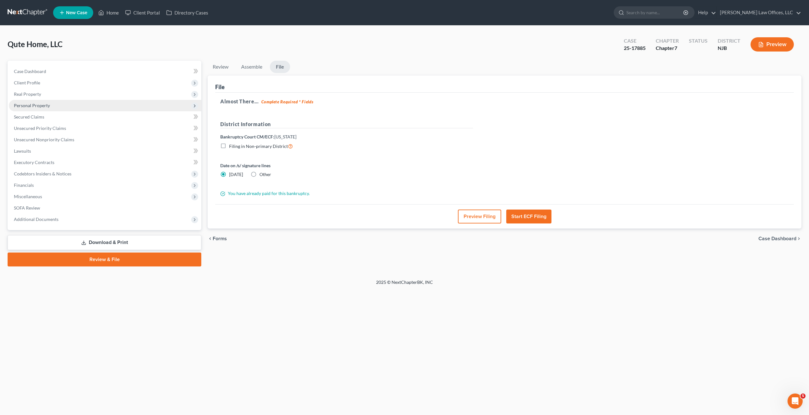
click at [33, 108] on span "Personal Property" at bounding box center [105, 105] width 193 height 11
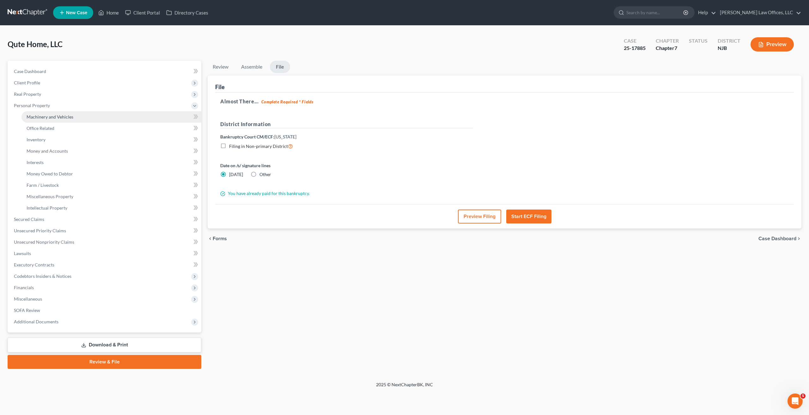
click at [47, 118] on span "Machinery and Vehicles" at bounding box center [50, 116] width 47 height 5
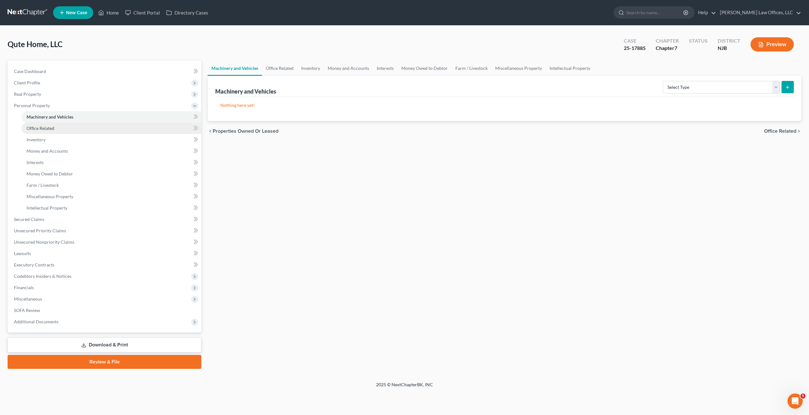
click at [49, 130] on span "Office Related" at bounding box center [41, 127] width 28 height 5
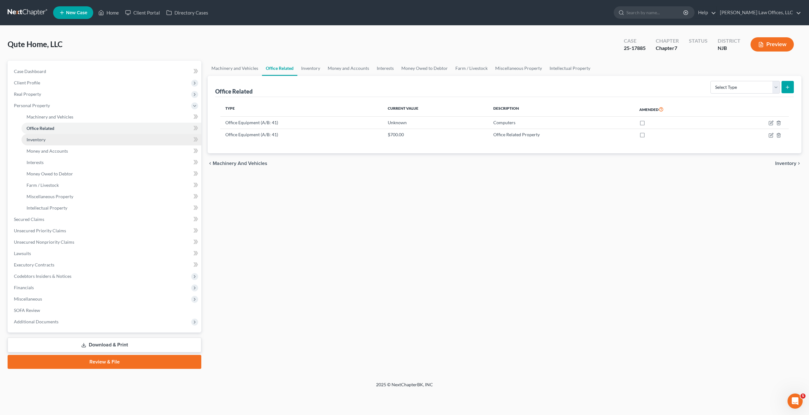
drag, startPoint x: 48, startPoint y: 138, endPoint x: 48, endPoint y: 147, distance: 9.5
click at [48, 138] on link "Inventory" at bounding box center [111, 139] width 180 height 11
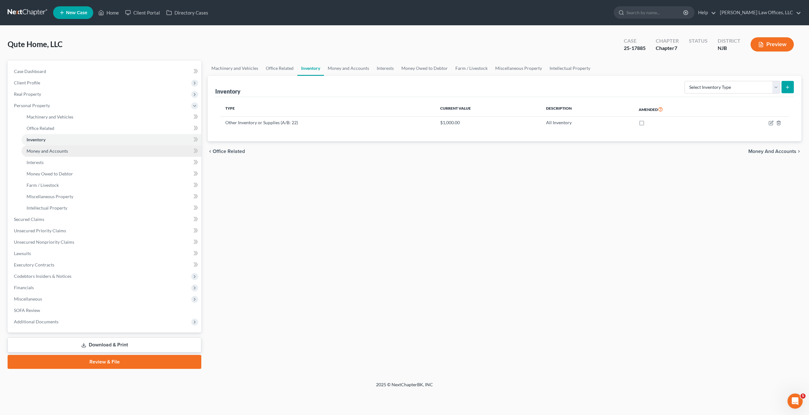
click at [48, 149] on span "Money and Accounts" at bounding box center [47, 150] width 41 height 5
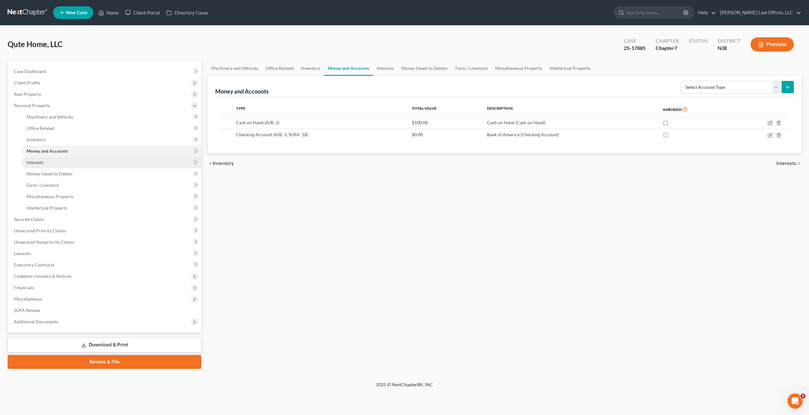
click at [43, 157] on link "Interests" at bounding box center [111, 162] width 180 height 11
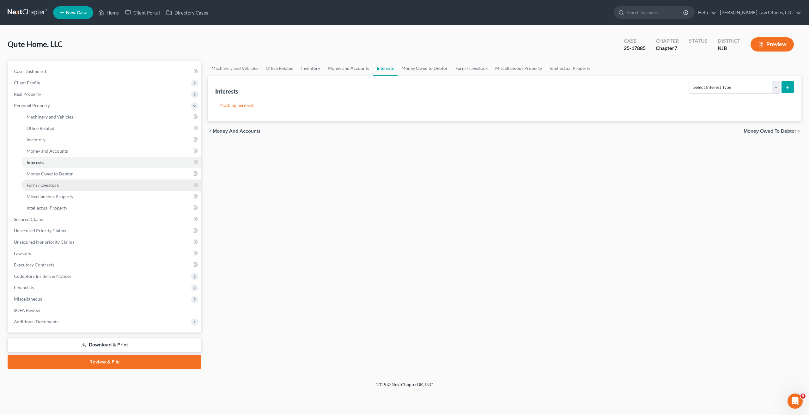
click at [42, 180] on link "Farm / Livestock" at bounding box center [111, 185] width 180 height 11
click at [42, 188] on link "Farm / Livestock" at bounding box center [111, 185] width 180 height 11
drag, startPoint x: 41, startPoint y: 196, endPoint x: 41, endPoint y: 203, distance: 7.0
click at [41, 196] on span "Miscellaneous Property" at bounding box center [50, 196] width 47 height 5
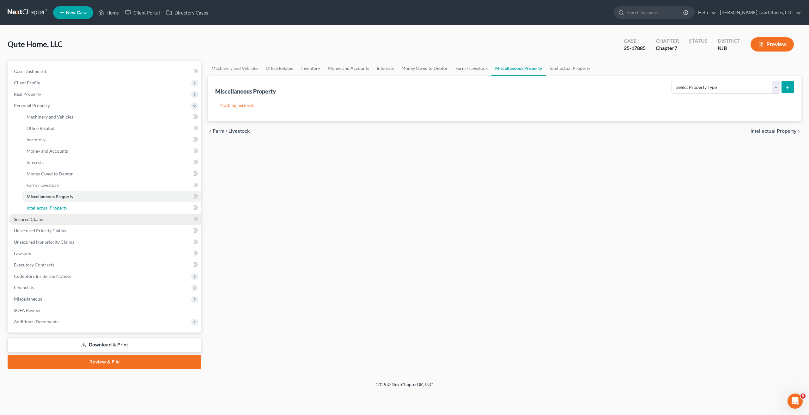
drag, startPoint x: 40, startPoint y: 205, endPoint x: 40, endPoint y: 213, distance: 7.9
click at [40, 206] on span "Intellectual Property" at bounding box center [47, 207] width 41 height 5
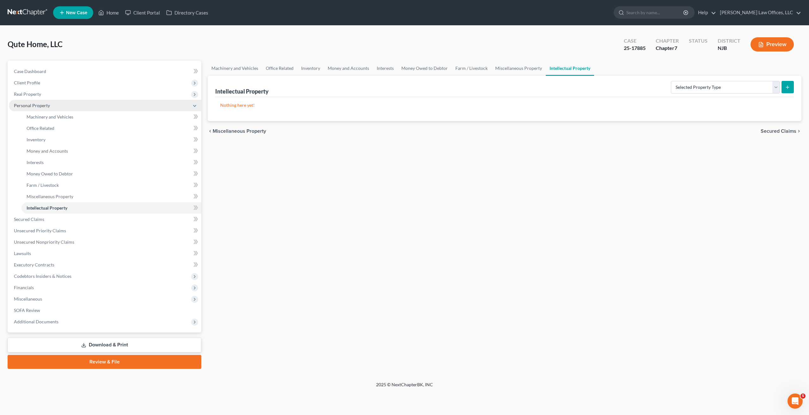
click at [58, 105] on span "Personal Property" at bounding box center [105, 105] width 193 height 11
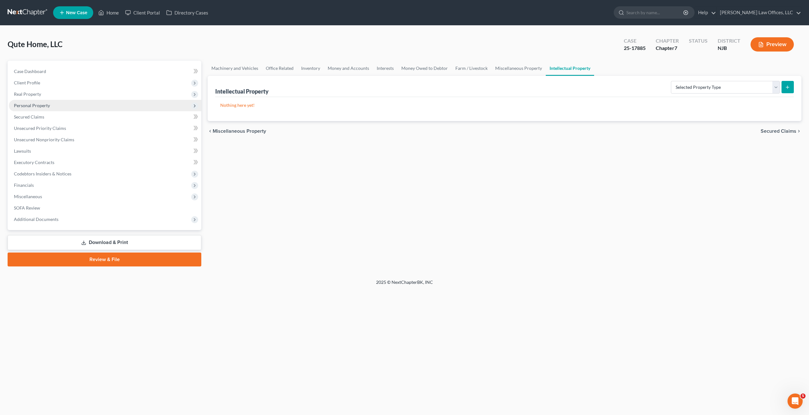
click at [58, 104] on span "Personal Property" at bounding box center [105, 105] width 193 height 11
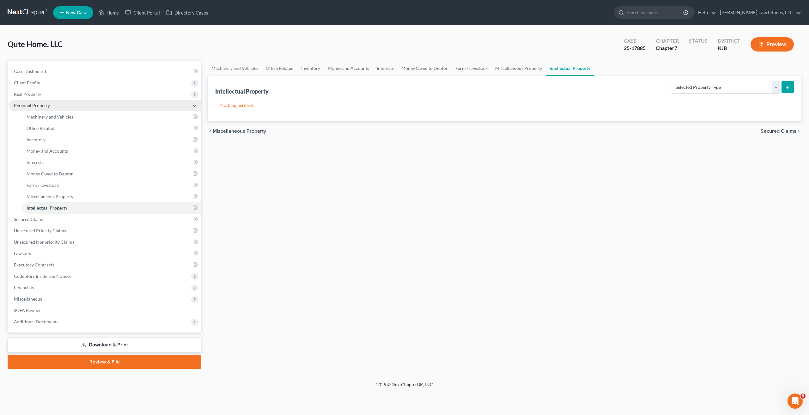
click at [72, 111] on span "Personal Property" at bounding box center [105, 105] width 193 height 11
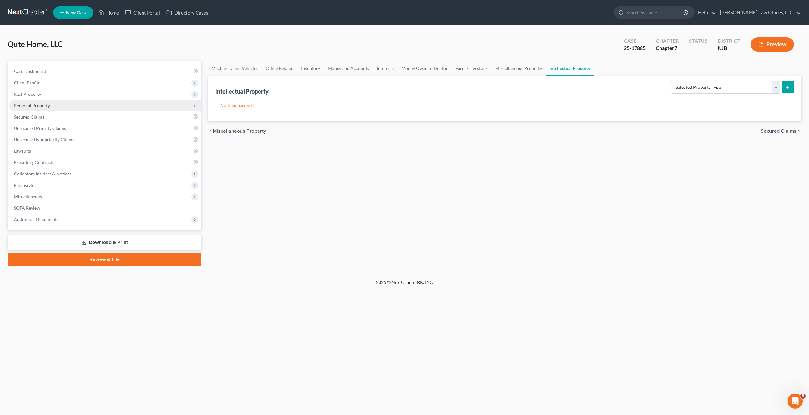
click at [75, 107] on span "Personal Property" at bounding box center [105, 105] width 193 height 11
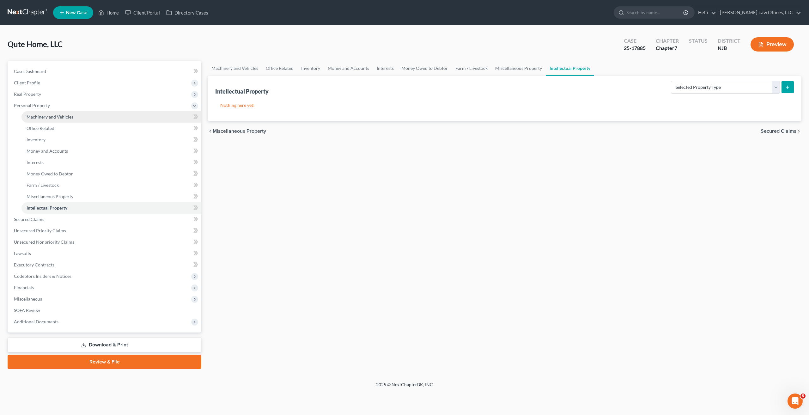
click at [74, 115] on link "Machinery and Vehicles" at bounding box center [111, 116] width 180 height 11
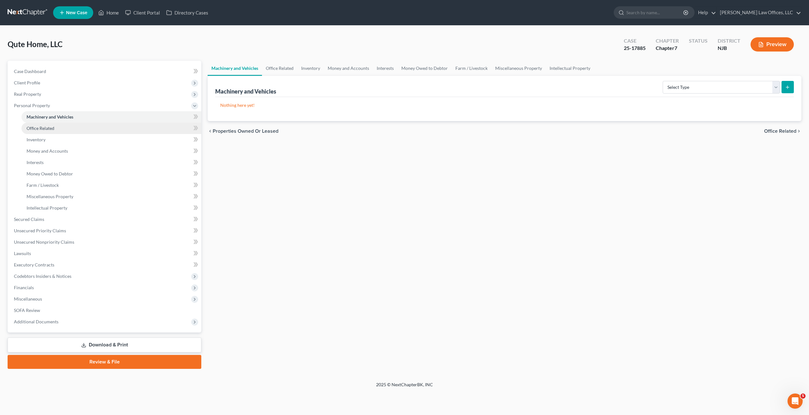
click at [70, 124] on link "Office Related" at bounding box center [111, 128] width 180 height 11
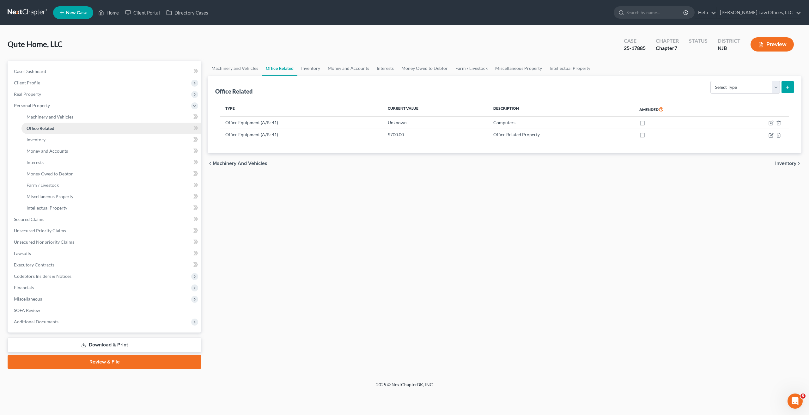
click at [71, 133] on link "Office Related" at bounding box center [111, 128] width 180 height 11
click at [69, 137] on link "Inventory" at bounding box center [111, 139] width 180 height 11
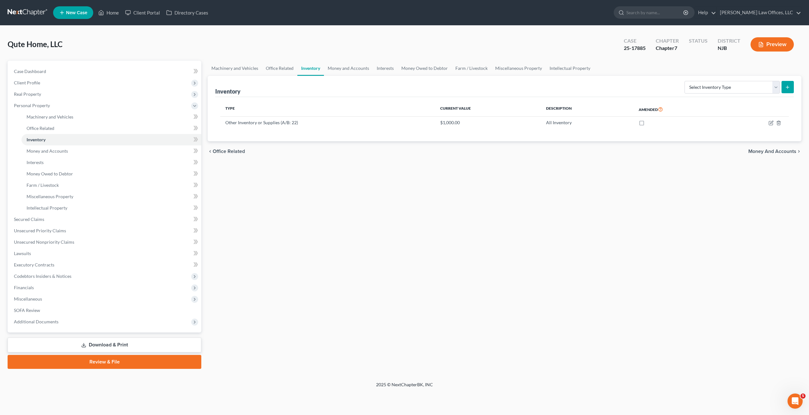
click at [640, 47] on div "25-17885" at bounding box center [635, 48] width 22 height 7
click at [49, 244] on span "Unsecured Nonpriority Claims" at bounding box center [44, 241] width 60 height 5
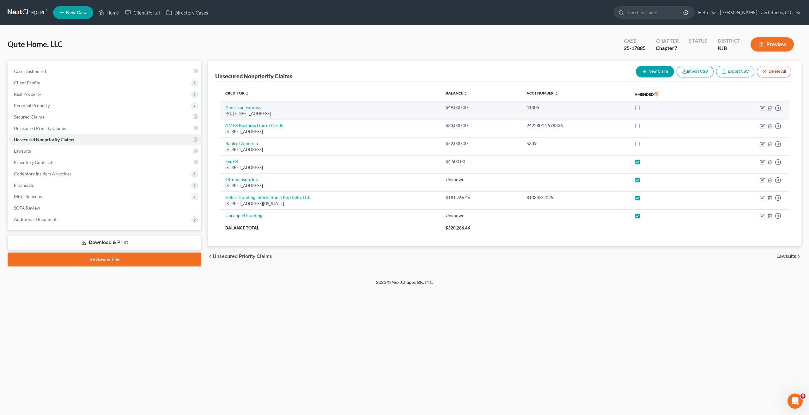
click at [248, 110] on td "American Express P.O. Box 1270, Newark, NJ 07101" at bounding box center [330, 110] width 220 height 18
click at [248, 109] on link "American Express" at bounding box center [242, 107] width 35 height 5
select select "33"
select select "2"
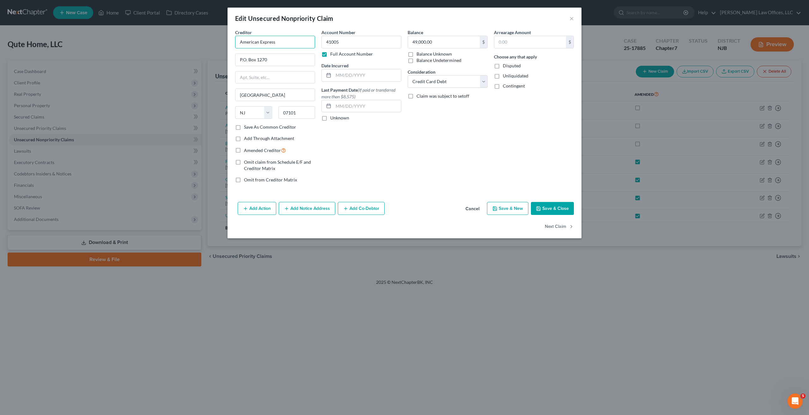
drag, startPoint x: 295, startPoint y: 43, endPoint x: 206, endPoint y: 41, distance: 89.5
click at [206, 41] on div "Edit Unsecured Nonpriority Claim × Creditor * American Express P.O. Box 1270 Ne…" at bounding box center [404, 207] width 809 height 415
drag, startPoint x: 270, startPoint y: 62, endPoint x: 203, endPoint y: 56, distance: 67.3
click at [203, 56] on div "Edit Unsecured Nonpriority Claim × Creditor * American Express P.O. Box 1270 Ne…" at bounding box center [404, 207] width 809 height 415
drag, startPoint x: 278, startPoint y: 96, endPoint x: 236, endPoint y: 97, distance: 41.4
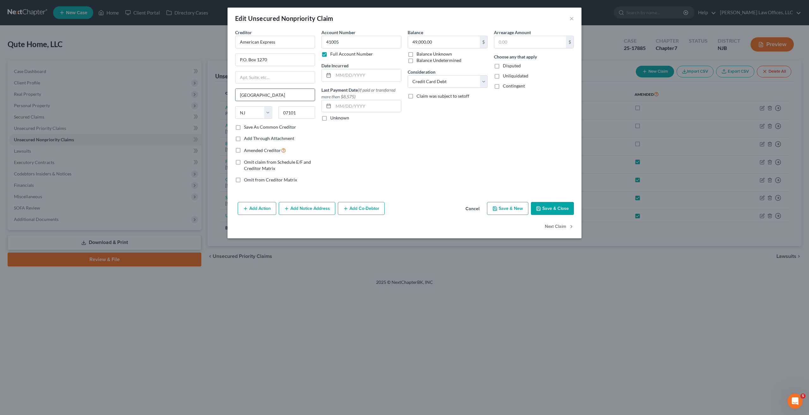
click at [236, 97] on input "Newark" at bounding box center [274, 95] width 79 height 12
click at [573, 20] on button "×" at bounding box center [572, 19] width 4 height 8
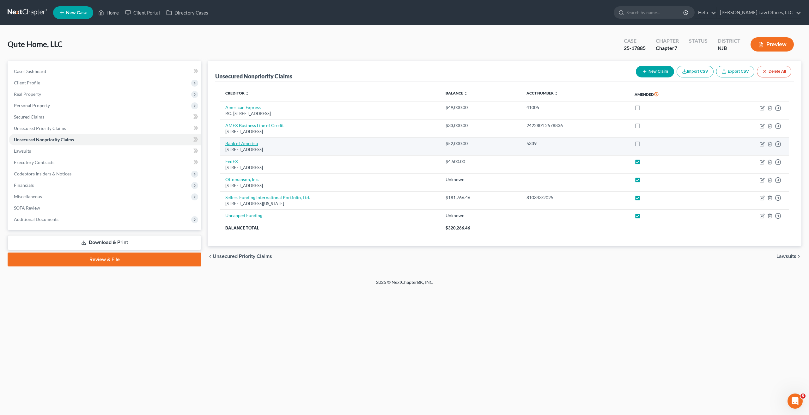
click at [235, 144] on link "Bank of America" at bounding box center [241, 143] width 33 height 5
select select "7"
select select "2"
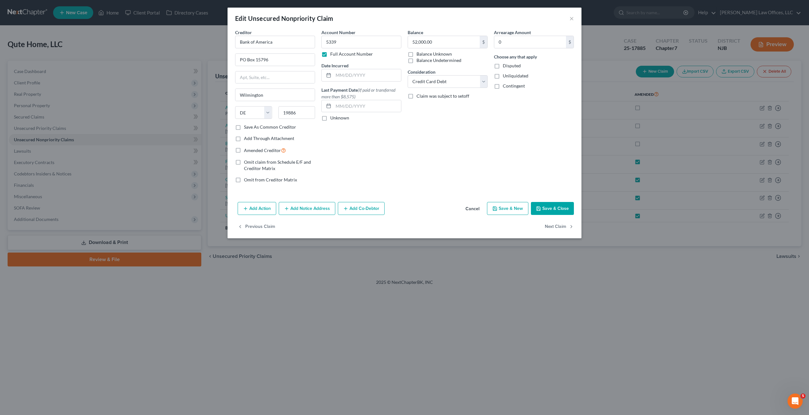
click at [572, 25] on div "Edit Unsecured Nonpriority Claim ×" at bounding box center [405, 18] width 354 height 21
click at [572, 22] on button "×" at bounding box center [572, 19] width 4 height 8
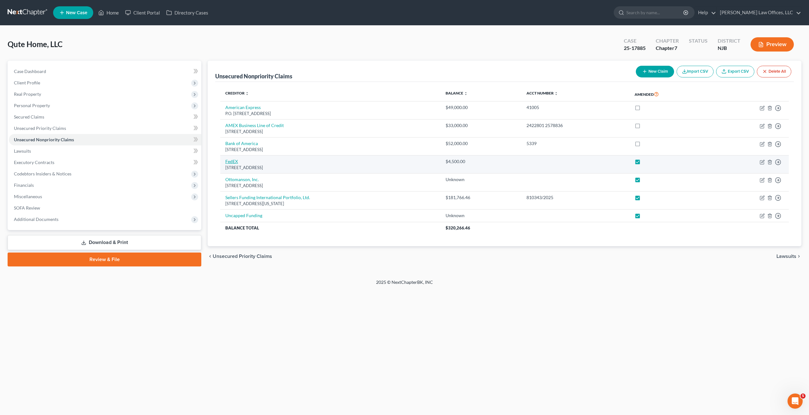
click at [232, 162] on link "FedEX" at bounding box center [231, 161] width 13 height 5
select select "33"
select select "7"
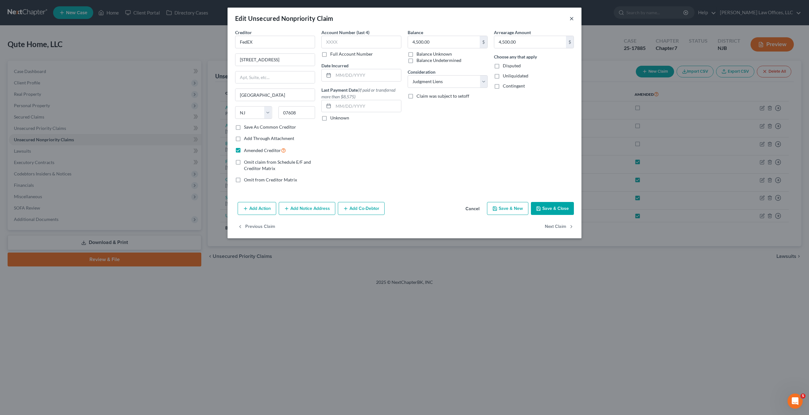
click at [572, 20] on button "×" at bounding box center [572, 19] width 4 height 8
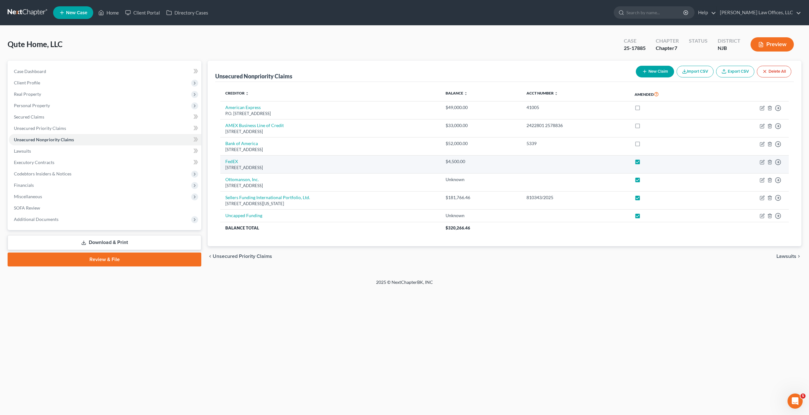
drag, startPoint x: 308, startPoint y: 166, endPoint x: 223, endPoint y: 162, distance: 84.5
click at [223, 162] on td "FedEX 295 North St, Teterboro, NJ 07608" at bounding box center [330, 165] width 220 height 18
copy td "FedEX 295 North St, Teterboro, NJ 07608"
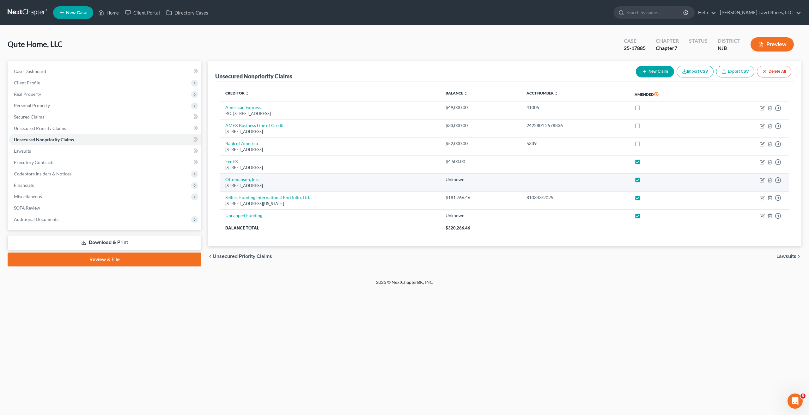
drag, startPoint x: 308, startPoint y: 179, endPoint x: 305, endPoint y: 181, distance: 3.6
click at [308, 180] on td "Ottomanson, Inc. 301 Island Rd, Mahwah, NJ 07430" at bounding box center [330, 183] width 220 height 18
drag, startPoint x: 305, startPoint y: 182, endPoint x: 255, endPoint y: 182, distance: 50.3
click at [246, 183] on td "Ottomanson, Inc. 301 Island Rd, Mahwah, NJ 07430" at bounding box center [330, 183] width 220 height 18
drag, startPoint x: 294, startPoint y: 184, endPoint x: 292, endPoint y: 187, distance: 3.7
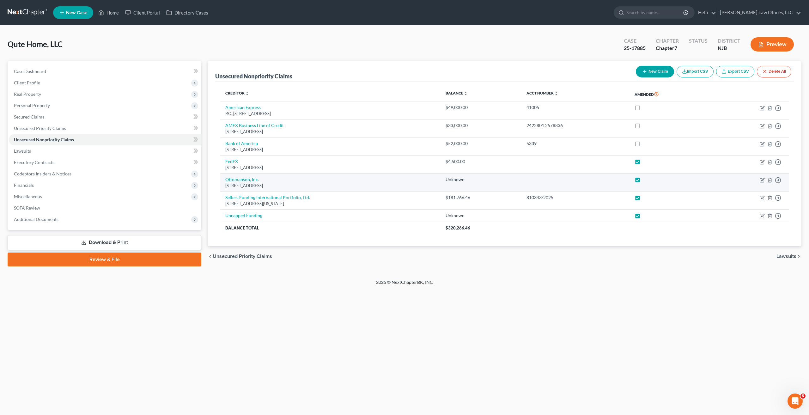
click at [293, 186] on div "301 Island Rd, Mahwah, NJ 07430" at bounding box center [330, 186] width 210 height 6
drag, startPoint x: 291, startPoint y: 187, endPoint x: 221, endPoint y: 179, distance: 70.4
click at [221, 179] on td "Ottomanson, Inc. 301 Island Rd, Mahwah, NJ 07430" at bounding box center [330, 183] width 220 height 18
copy td "Ottomanson, Inc. 301 Island Rd, Mahwah, NJ 07430"
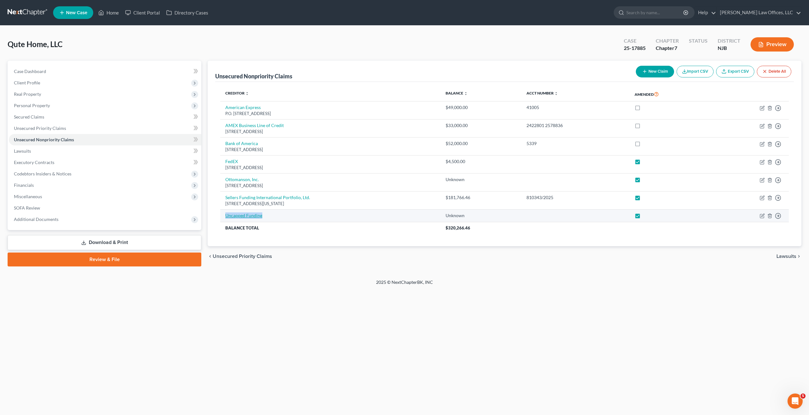
drag, startPoint x: 273, startPoint y: 216, endPoint x: 226, endPoint y: 215, distance: 47.4
click at [226, 215] on td "Uncapped Funding" at bounding box center [330, 216] width 220 height 13
copy link "Uncapped Funding"
